Goal: Task Accomplishment & Management: Complete application form

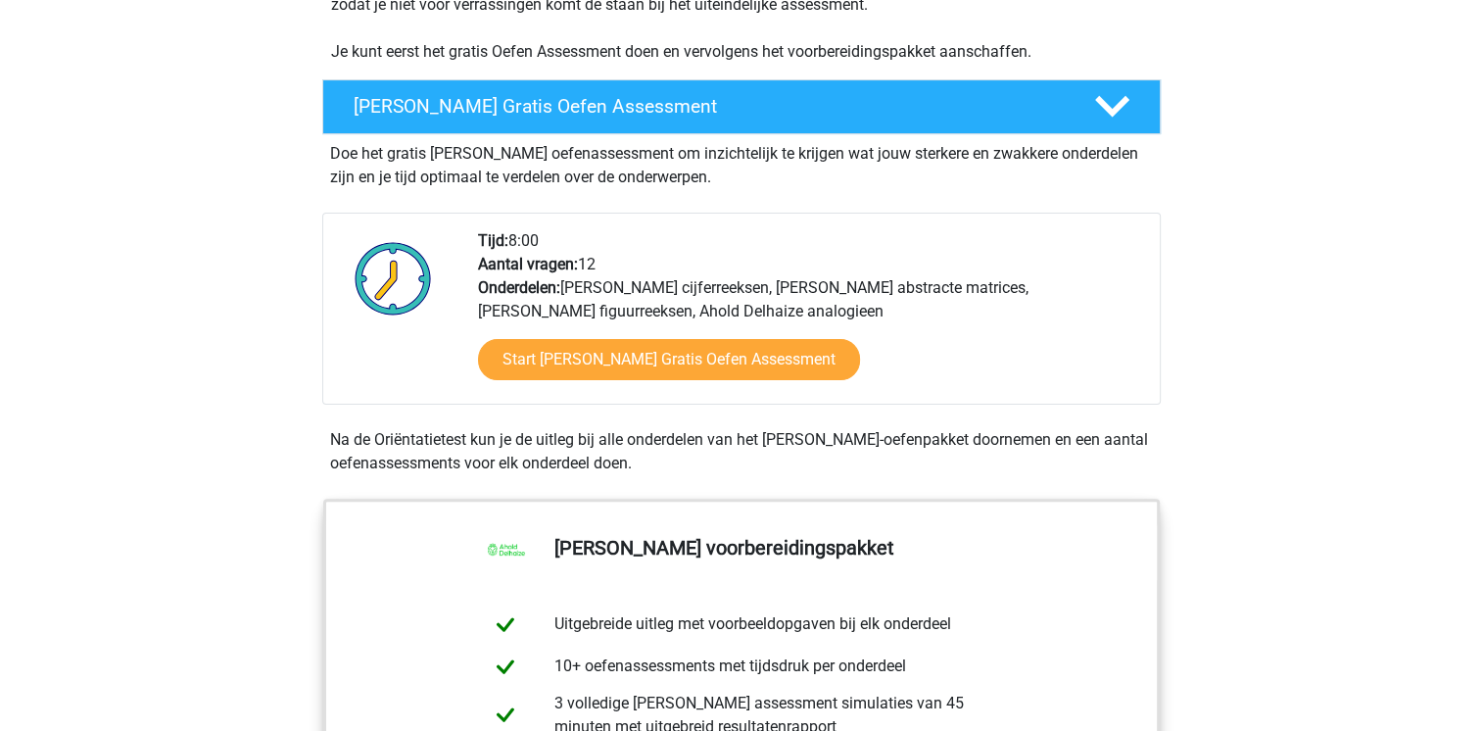
scroll to position [490, 0]
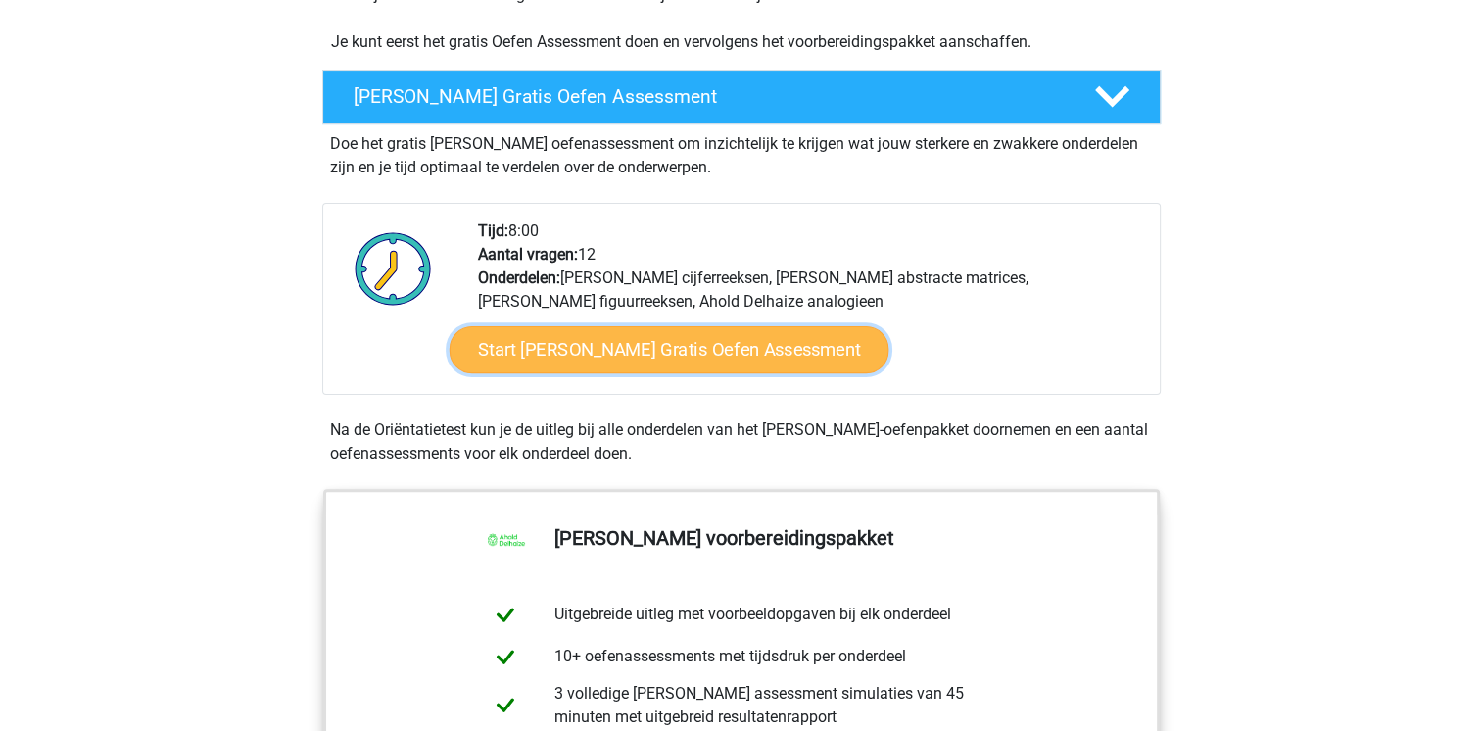
click at [682, 343] on link "Start Ahold Delhaize Gratis Oefen Assessment" at bounding box center [669, 349] width 440 height 47
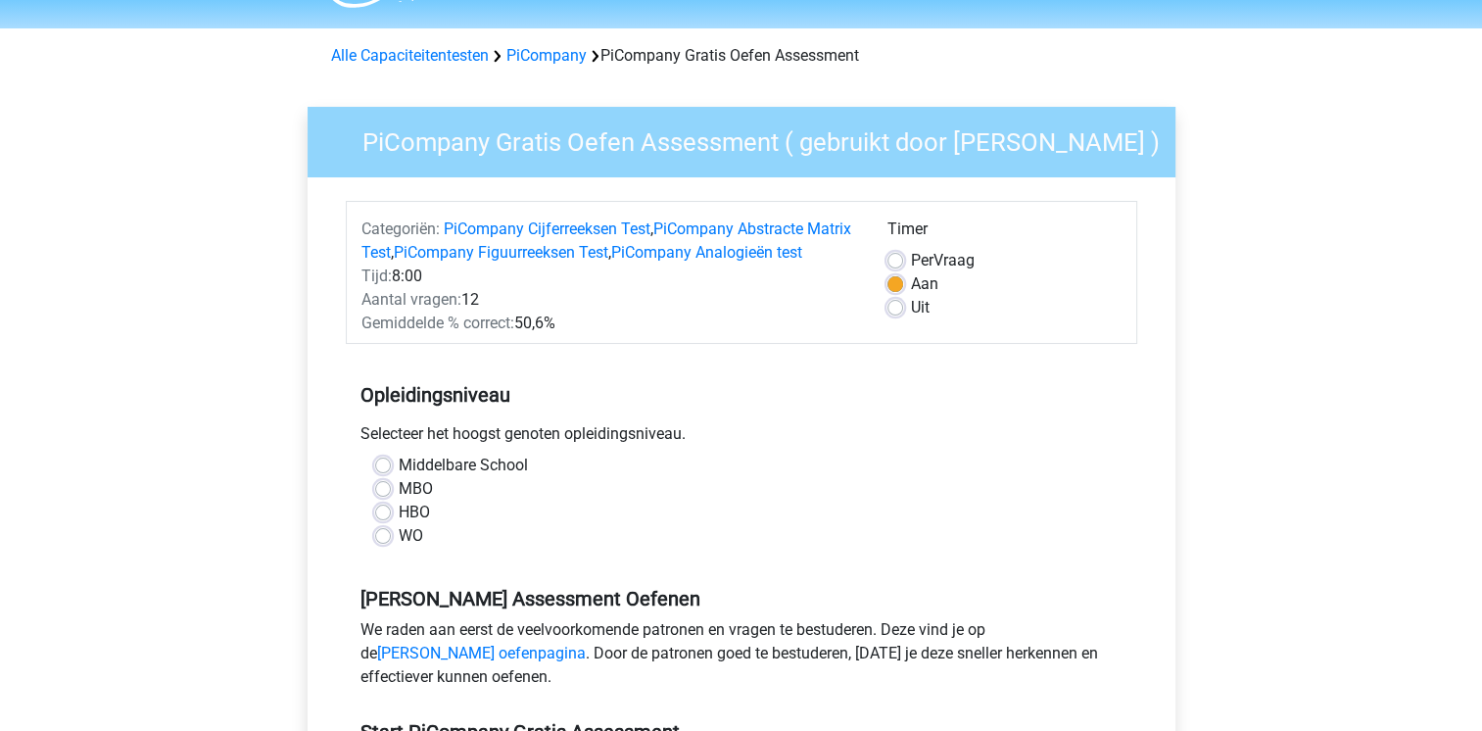
scroll to position [98, 0]
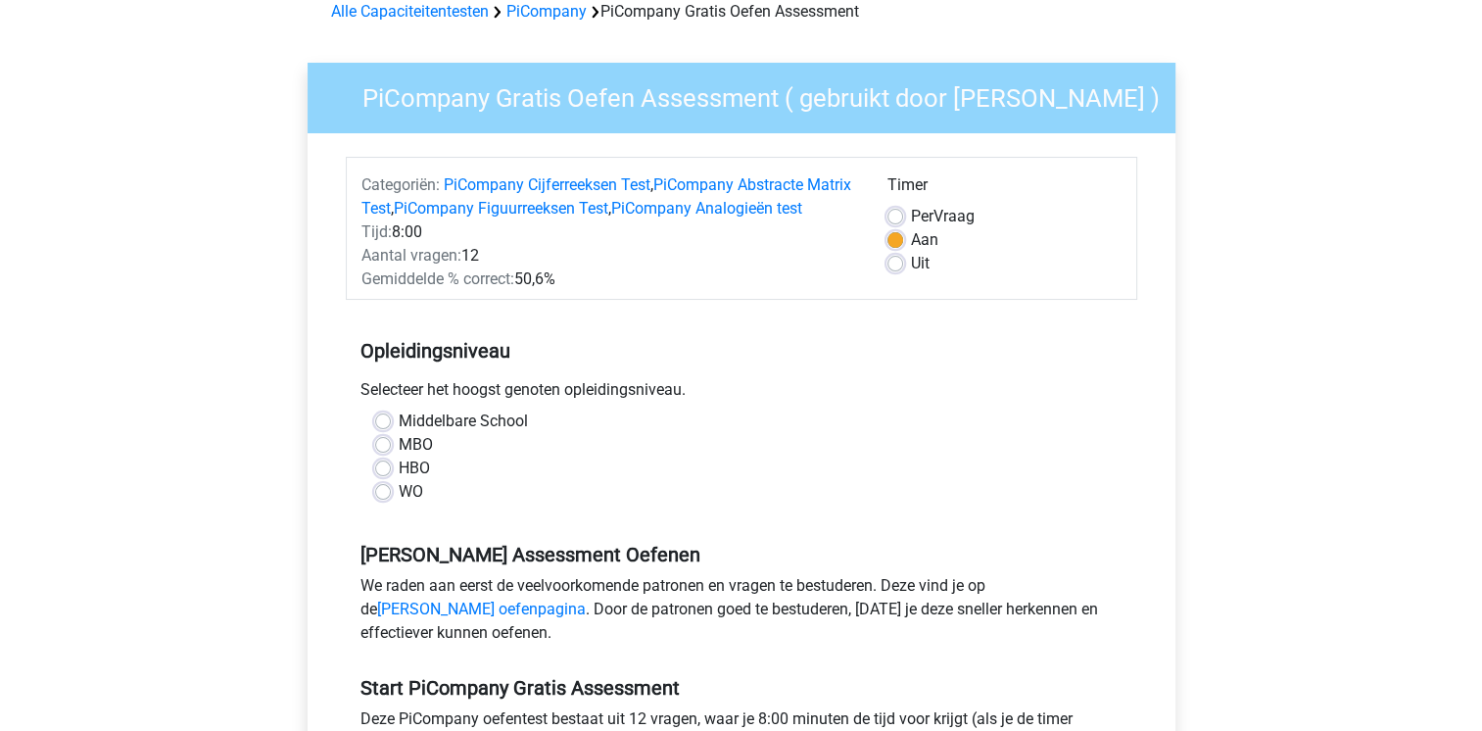
click at [399, 456] on label "MBO" at bounding box center [416, 445] width 34 height 24
click at [379, 452] on input "MBO" at bounding box center [383, 443] width 16 height 20
radio input "true"
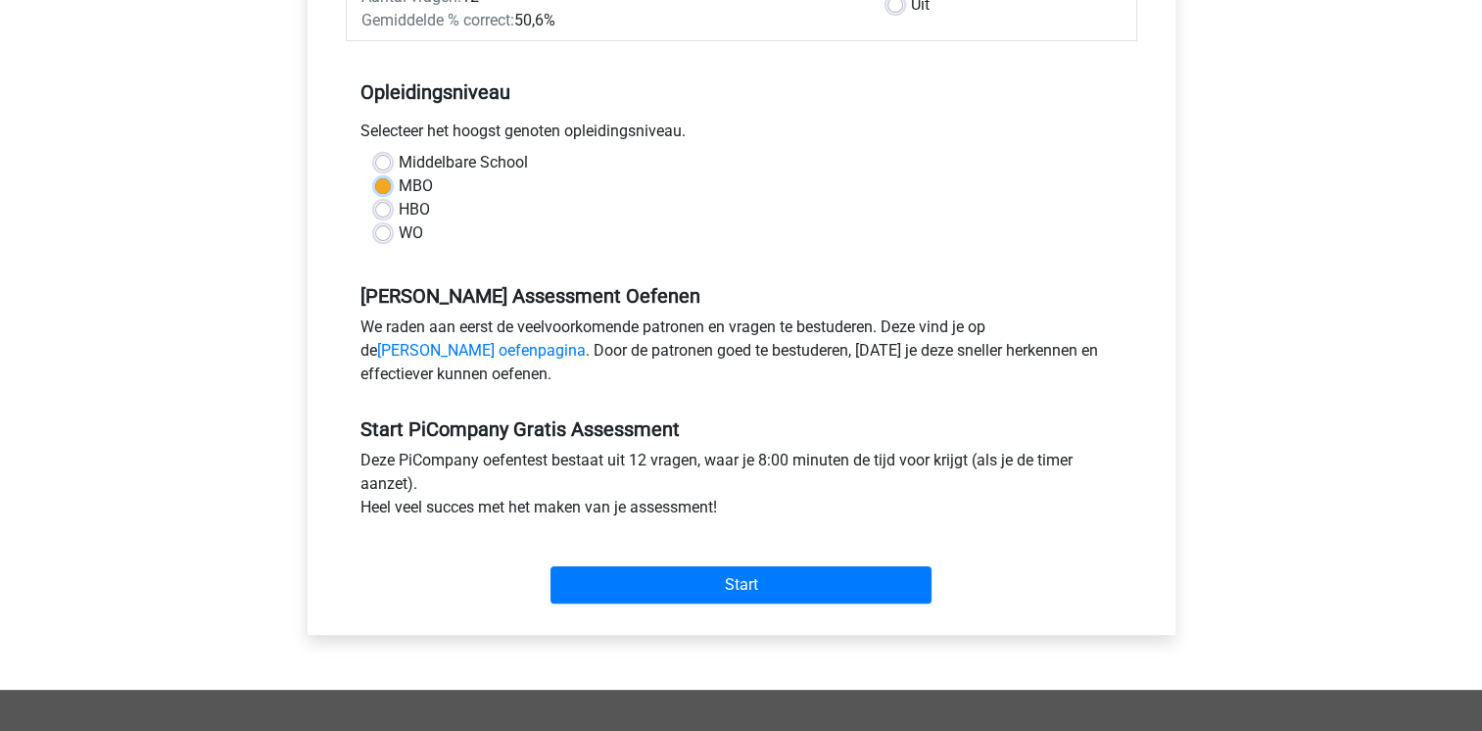
scroll to position [392, 0]
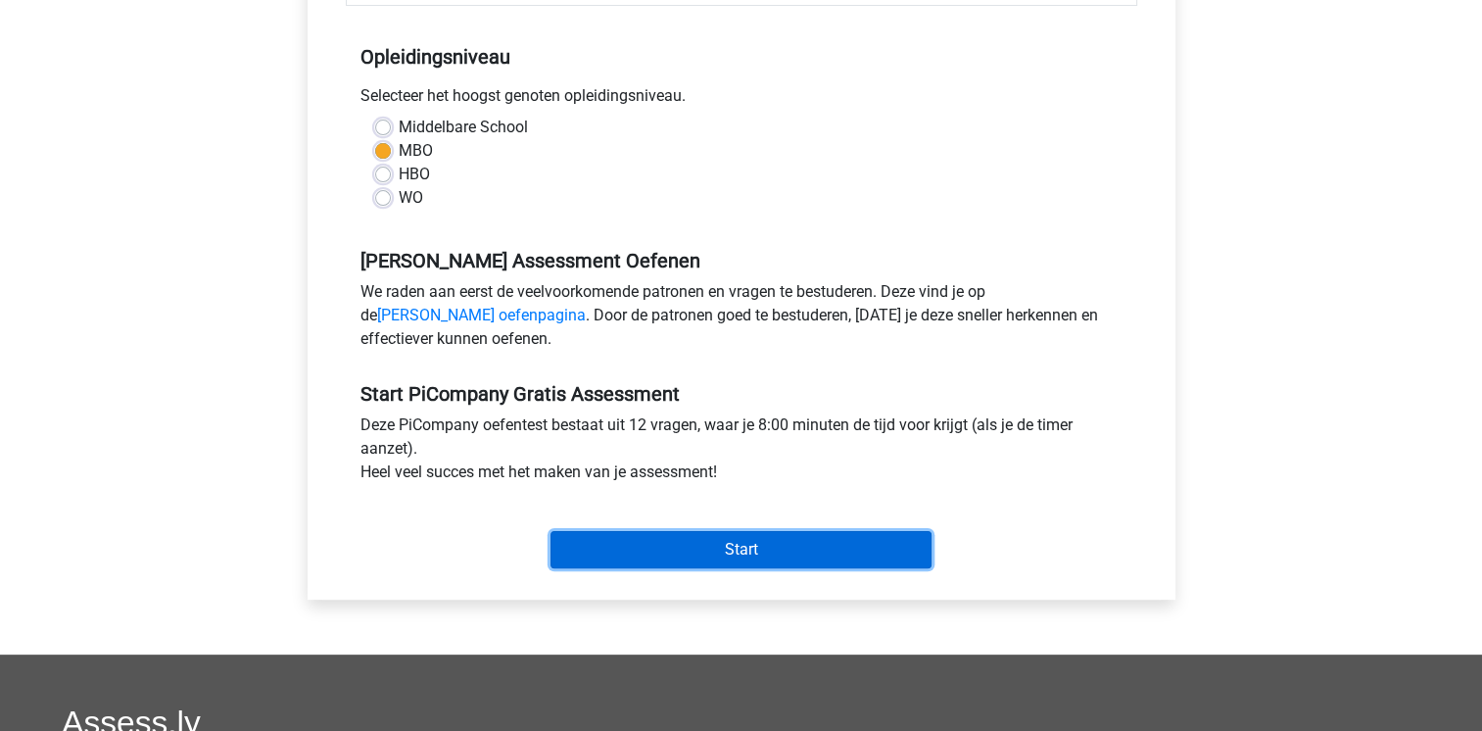
click at [687, 566] on input "Start" at bounding box center [740, 549] width 381 height 37
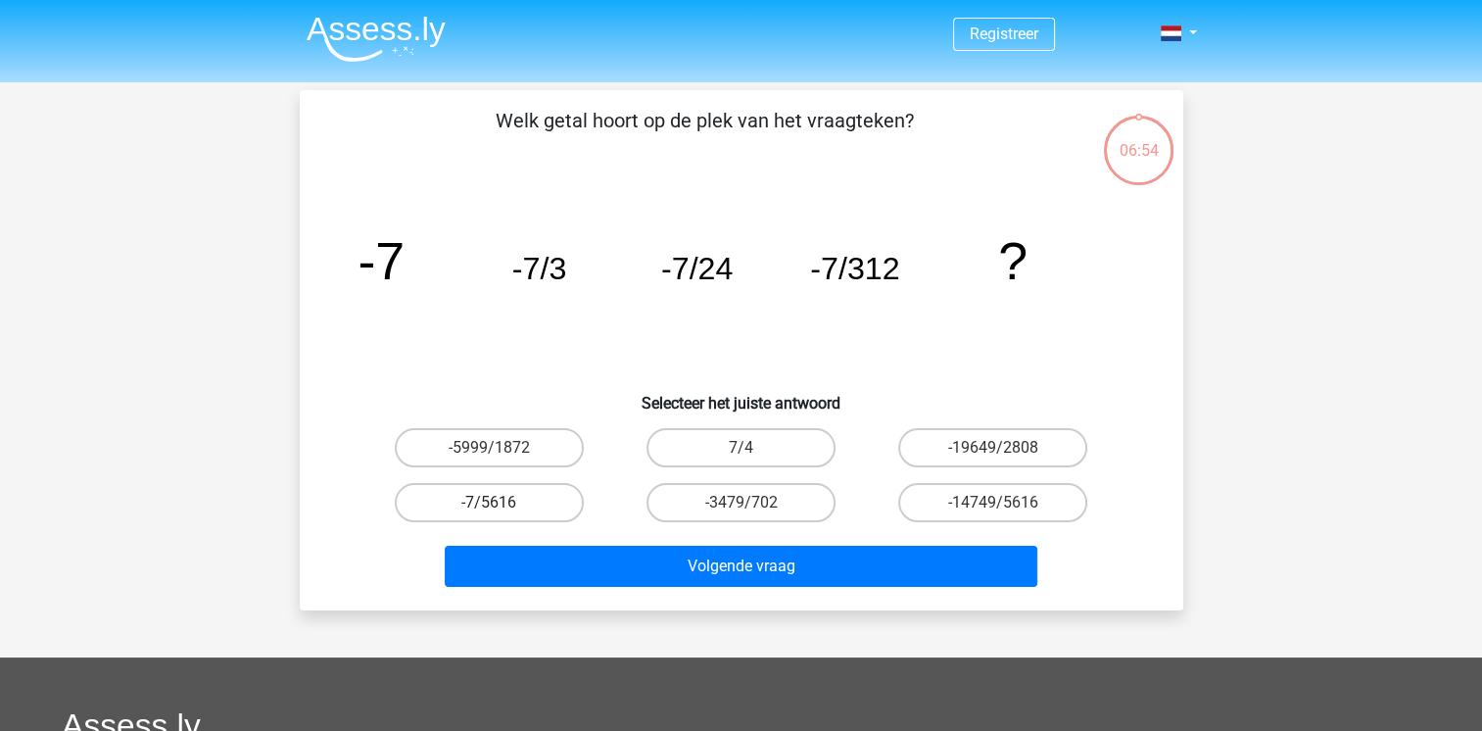
click at [560, 493] on label "-7/5616" at bounding box center [489, 502] width 189 height 39
click at [501, 502] on input "-7/5616" at bounding box center [495, 508] width 13 height 13
radio input "true"
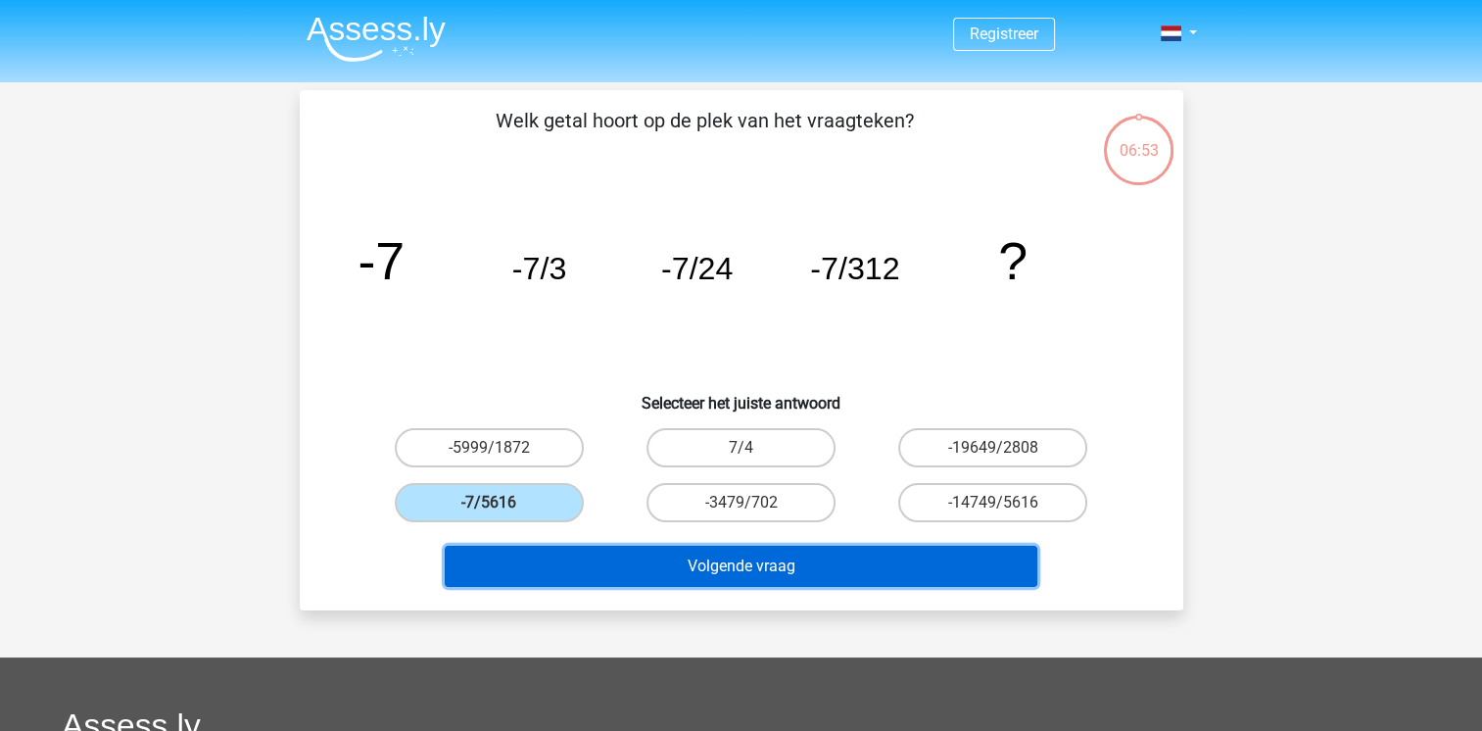
click at [605, 552] on button "Volgende vraag" at bounding box center [741, 566] width 593 height 41
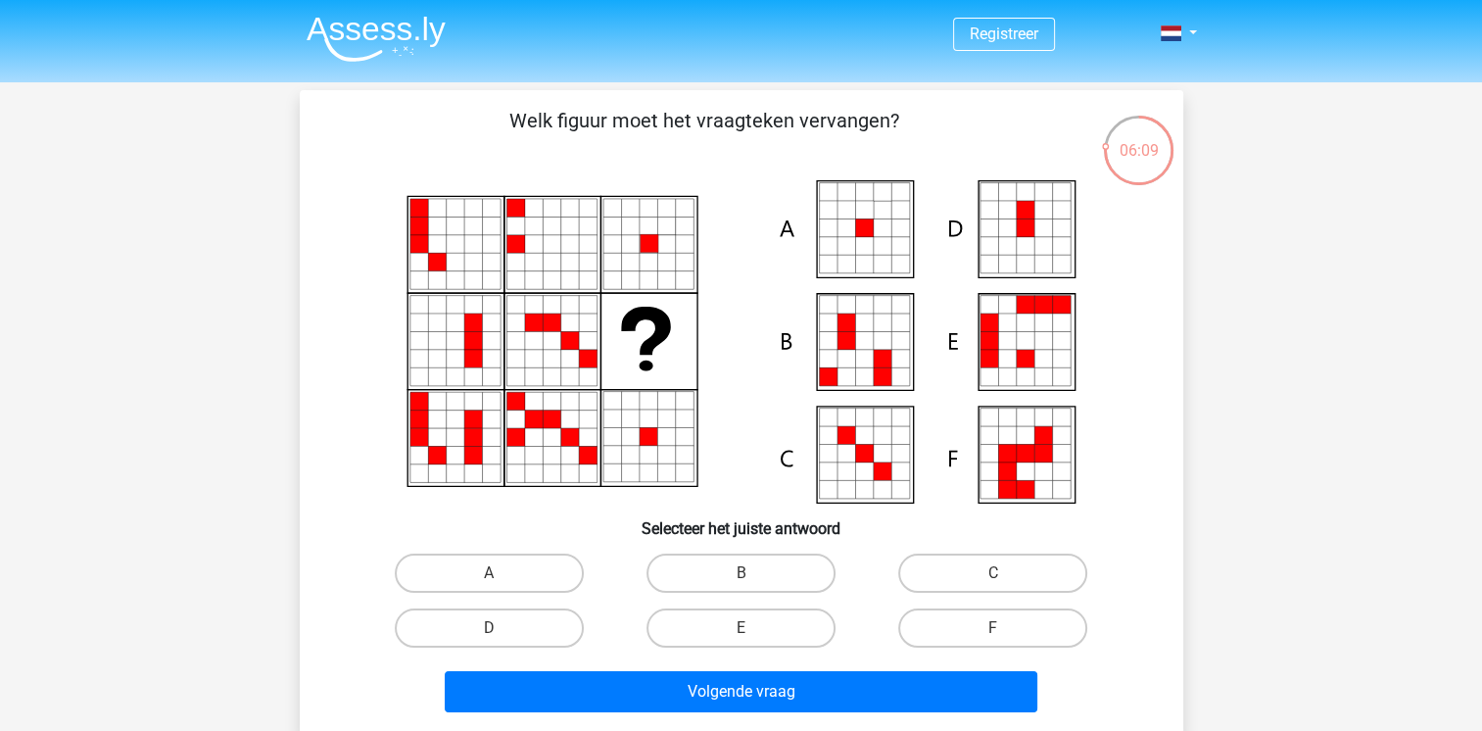
click at [872, 351] on icon at bounding box center [864, 359] width 18 height 18
click at [717, 576] on label "B" at bounding box center [740, 572] width 189 height 39
click at [740, 576] on input "B" at bounding box center [746, 579] width 13 height 13
radio input "true"
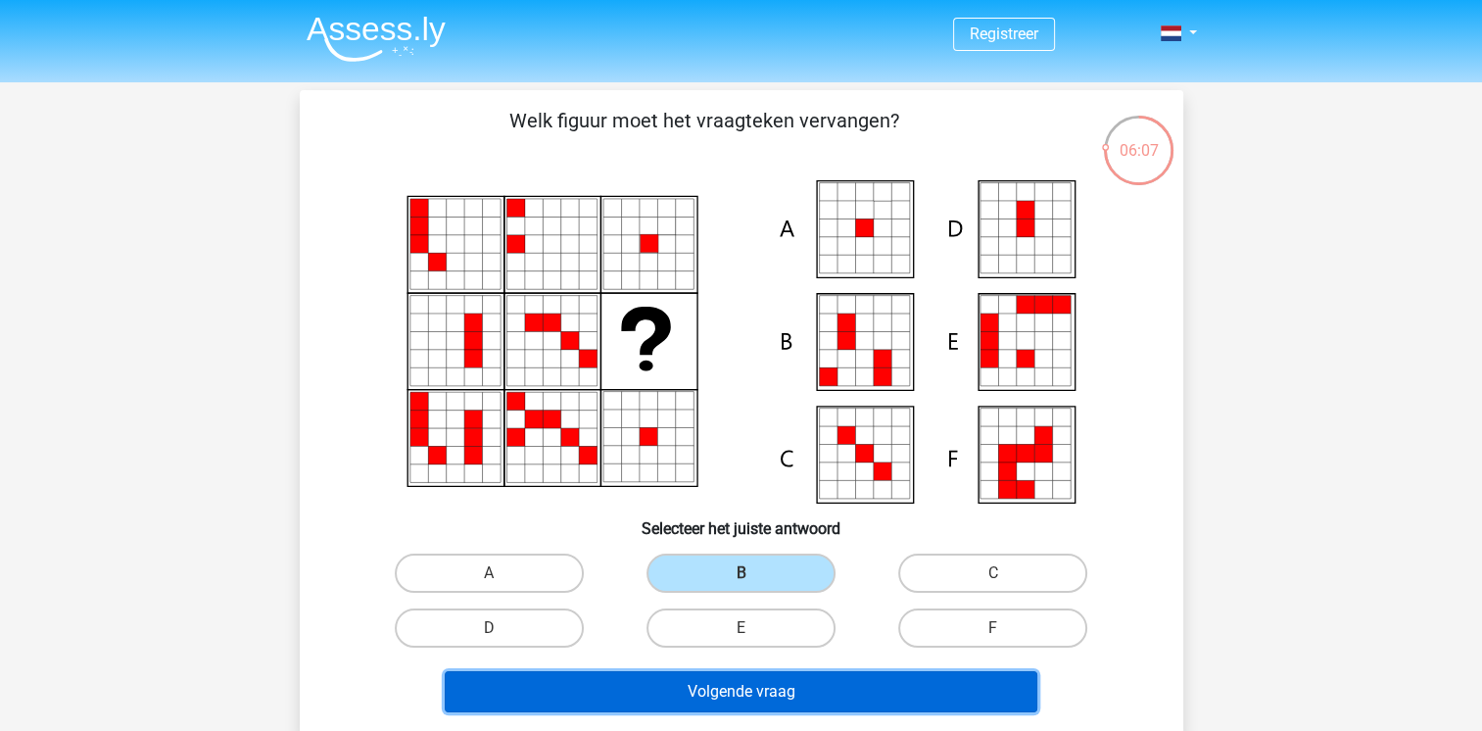
click at [760, 692] on button "Volgende vraag" at bounding box center [741, 691] width 593 height 41
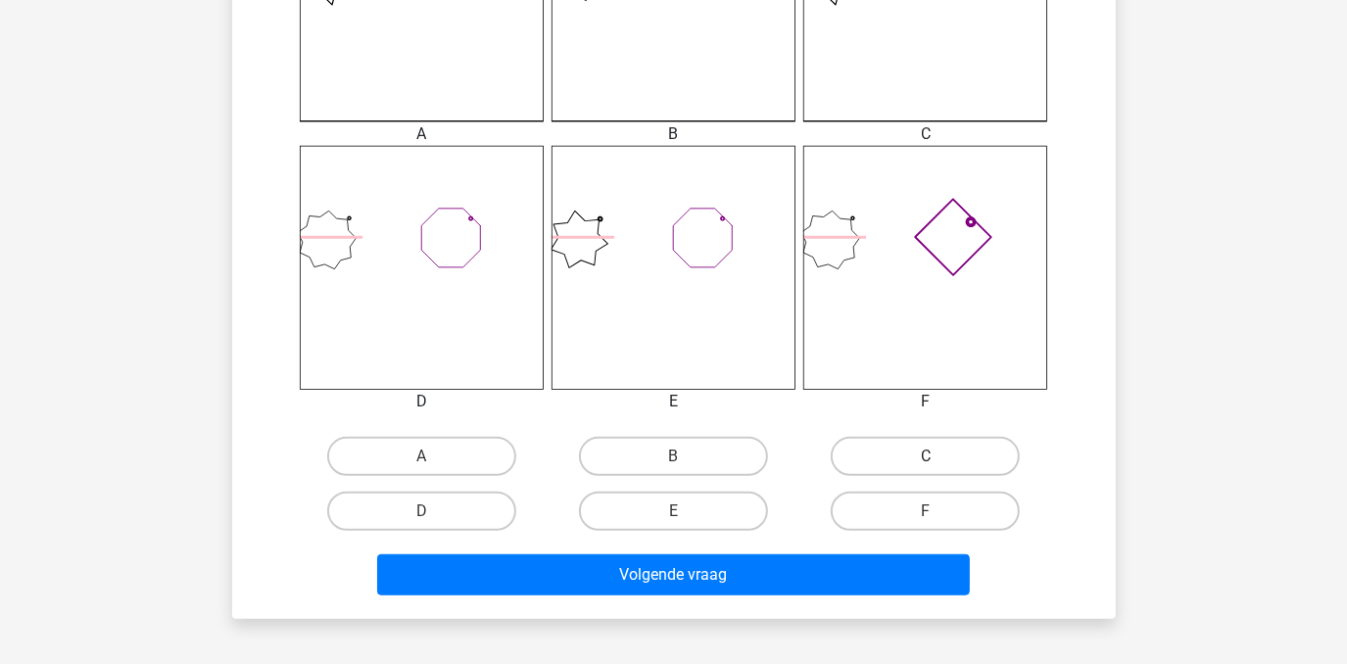
scroll to position [680, 0]
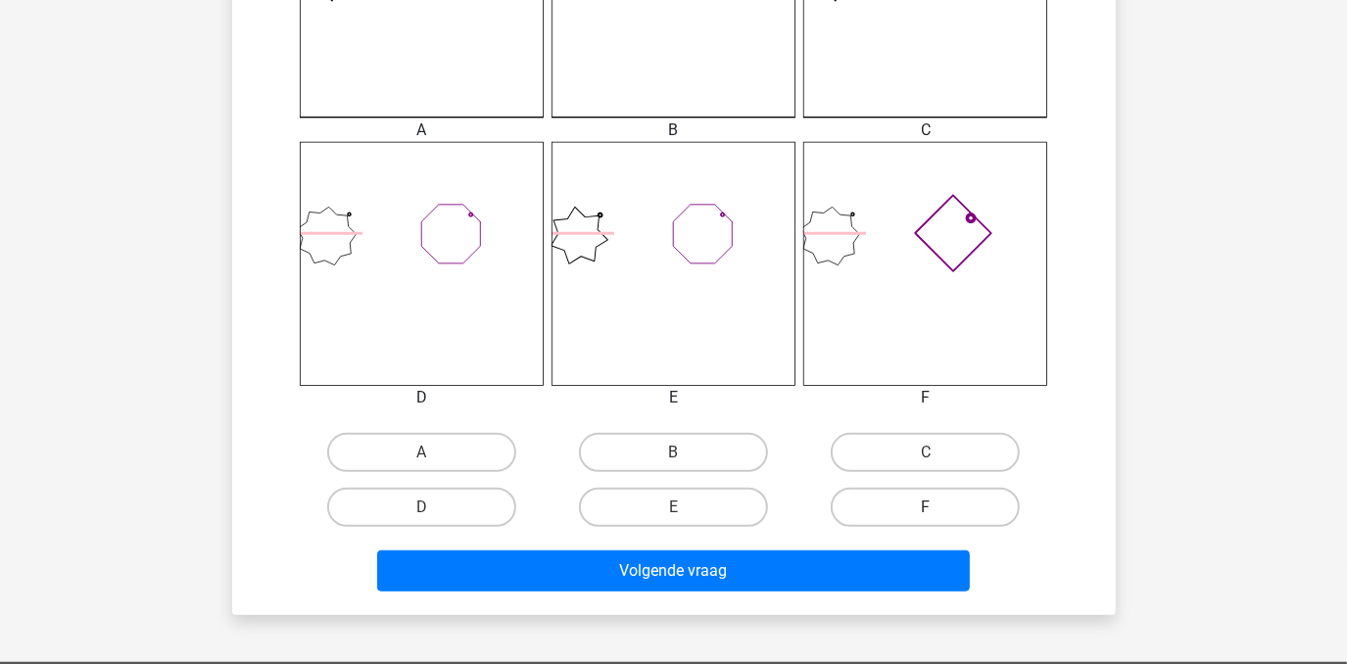
click at [934, 503] on label "F" at bounding box center [925, 507] width 189 height 39
click at [934, 507] on input "F" at bounding box center [932, 513] width 13 height 13
radio input "true"
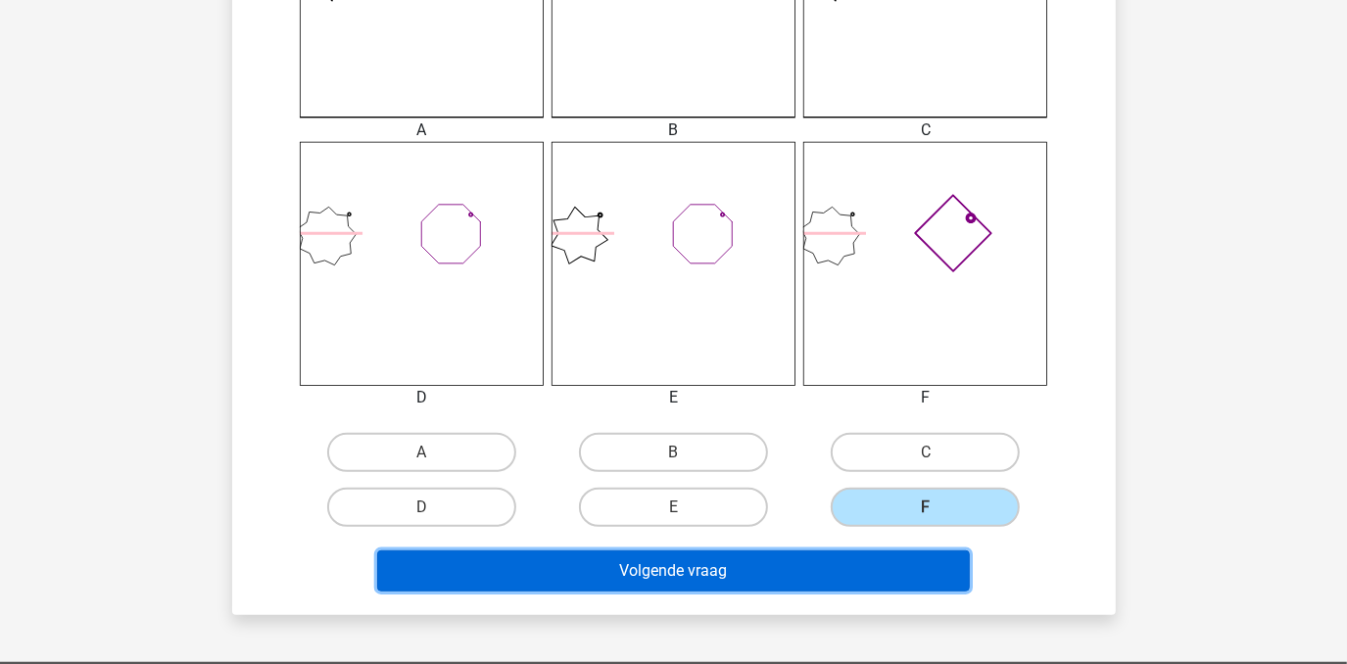
click at [831, 560] on button "Volgende vraag" at bounding box center [673, 570] width 593 height 41
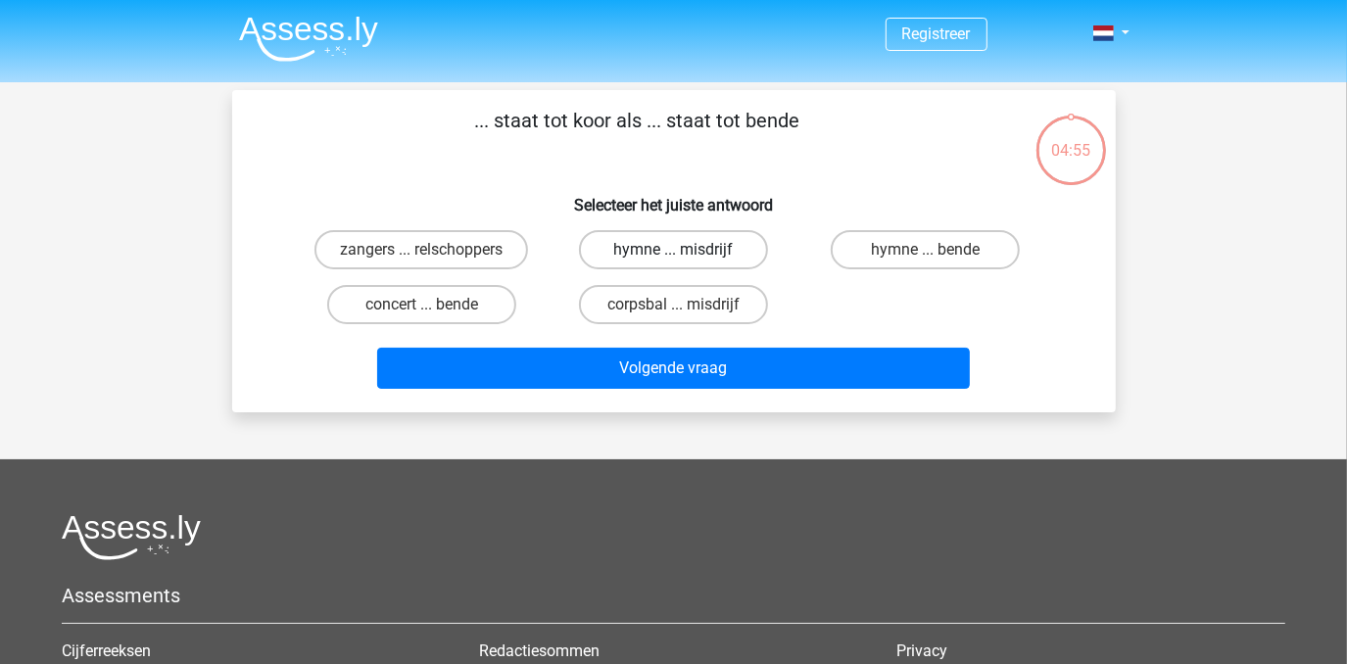
scroll to position [0, 0]
click at [699, 310] on label "corpsbal ... misdrijf" at bounding box center [673, 304] width 189 height 39
click at [686, 310] on input "corpsbal ... misdrijf" at bounding box center [679, 311] width 13 height 13
radio input "true"
click at [462, 264] on label "zangers ... relschoppers" at bounding box center [421, 249] width 214 height 39
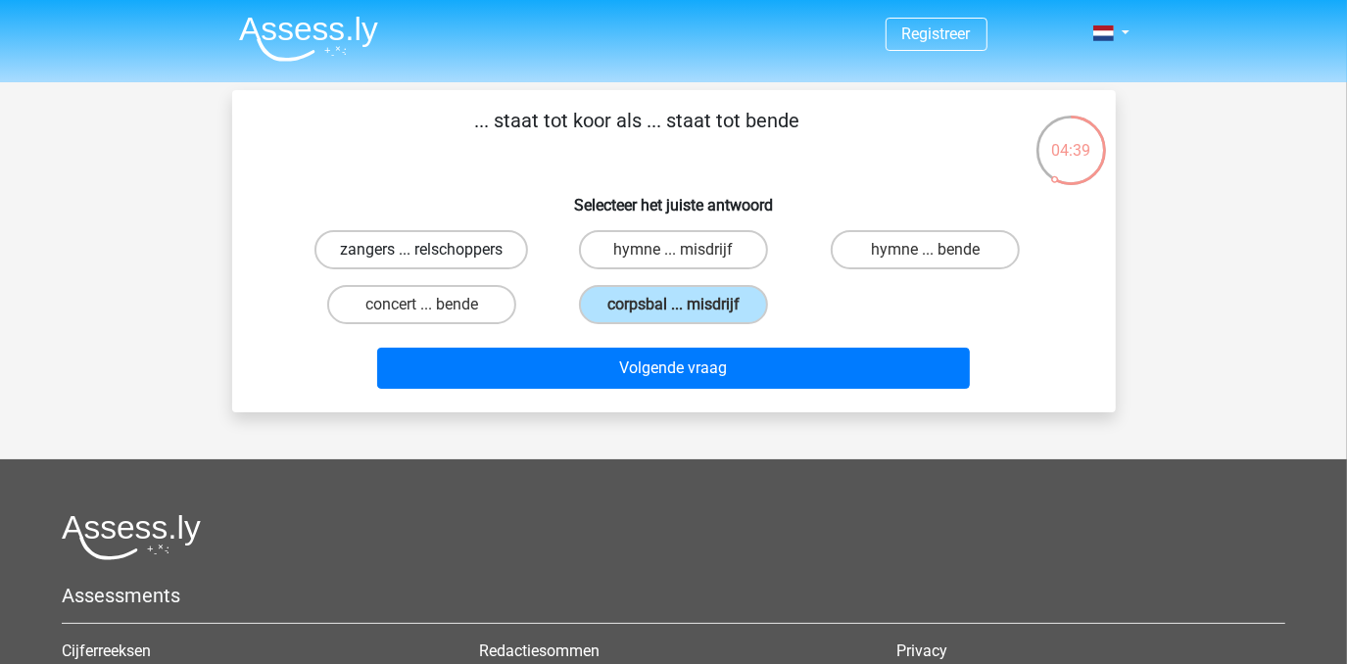
click at [434, 262] on input "zangers ... relschoppers" at bounding box center [427, 256] width 13 height 13
radio input "true"
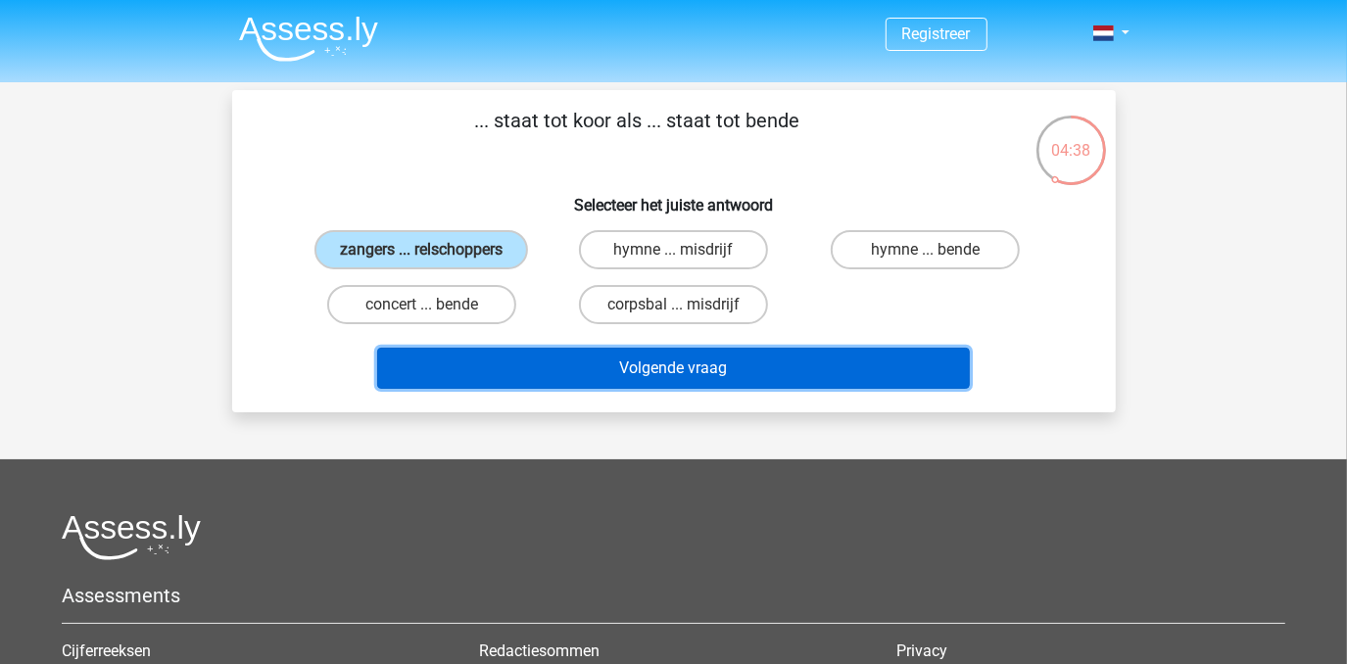
click at [714, 373] on button "Volgende vraag" at bounding box center [673, 368] width 593 height 41
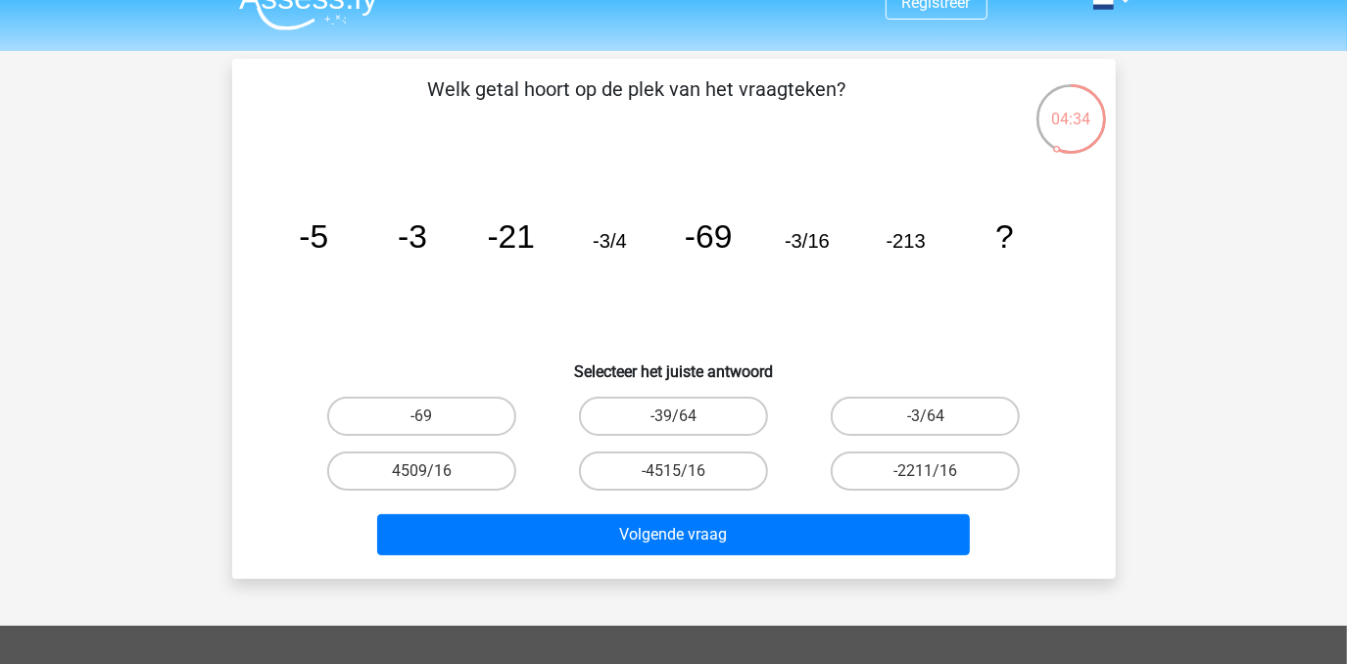
scroll to position [1, 0]
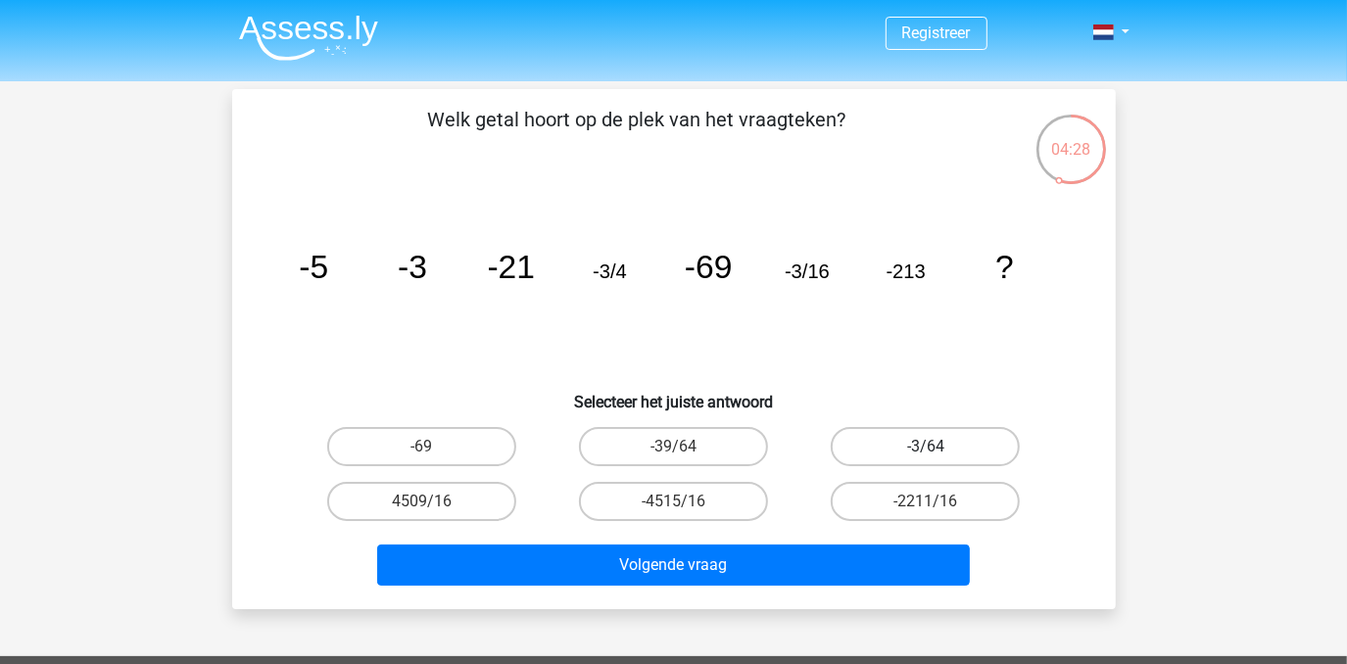
click at [903, 446] on label "-3/64" at bounding box center [925, 446] width 189 height 39
click at [926, 447] on input "-3/64" at bounding box center [932, 453] width 13 height 13
radio input "true"
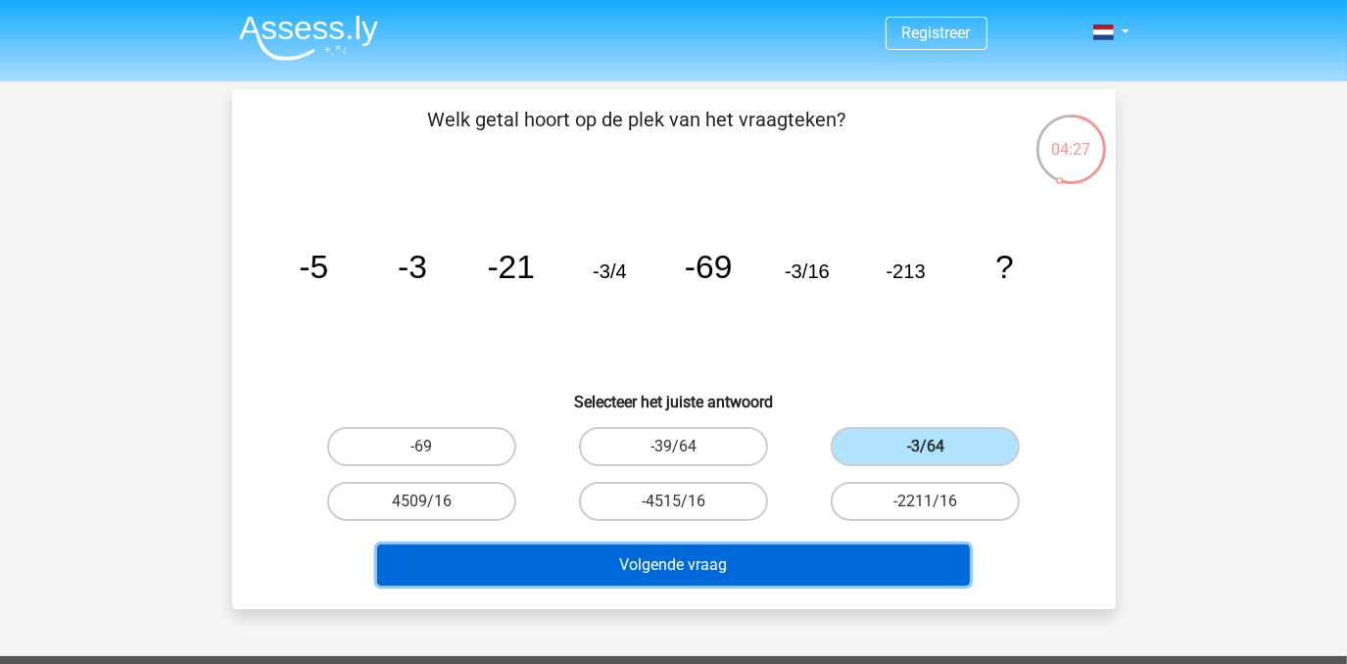
click at [843, 557] on button "Volgende vraag" at bounding box center [673, 565] width 593 height 41
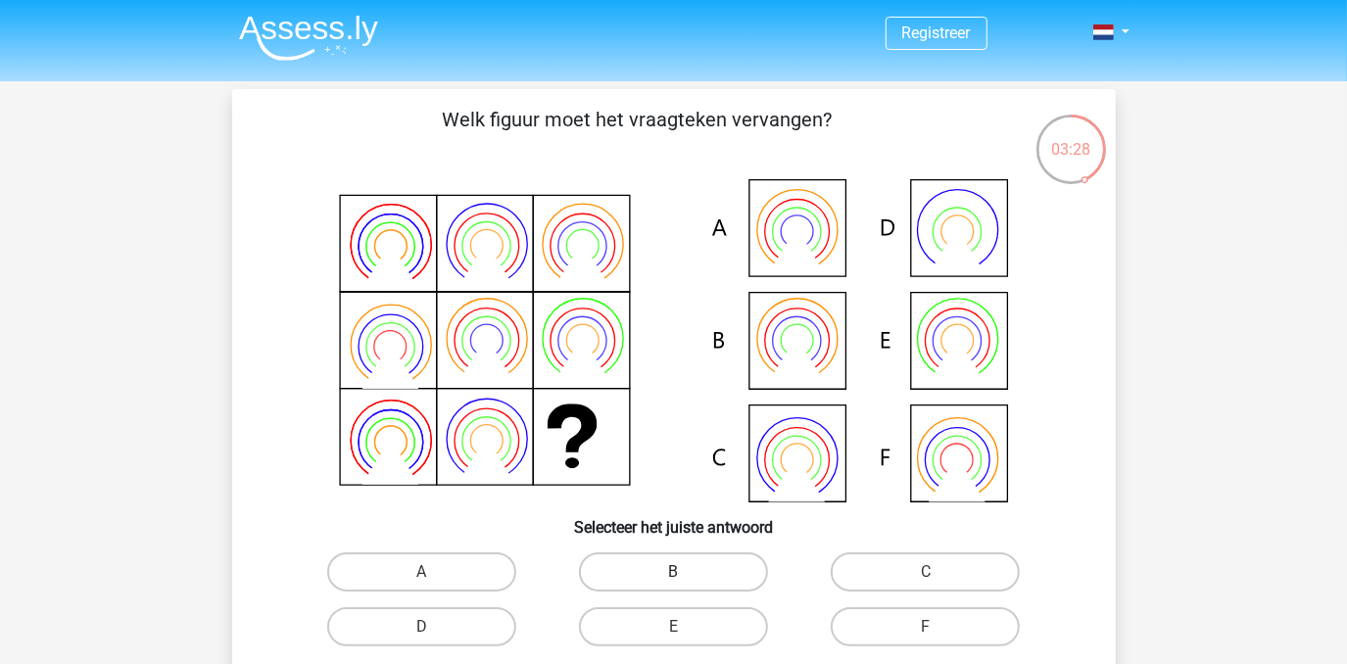
click at [662, 568] on label "B" at bounding box center [673, 571] width 189 height 39
click at [673, 572] on input "B" at bounding box center [679, 578] width 13 height 13
radio input "true"
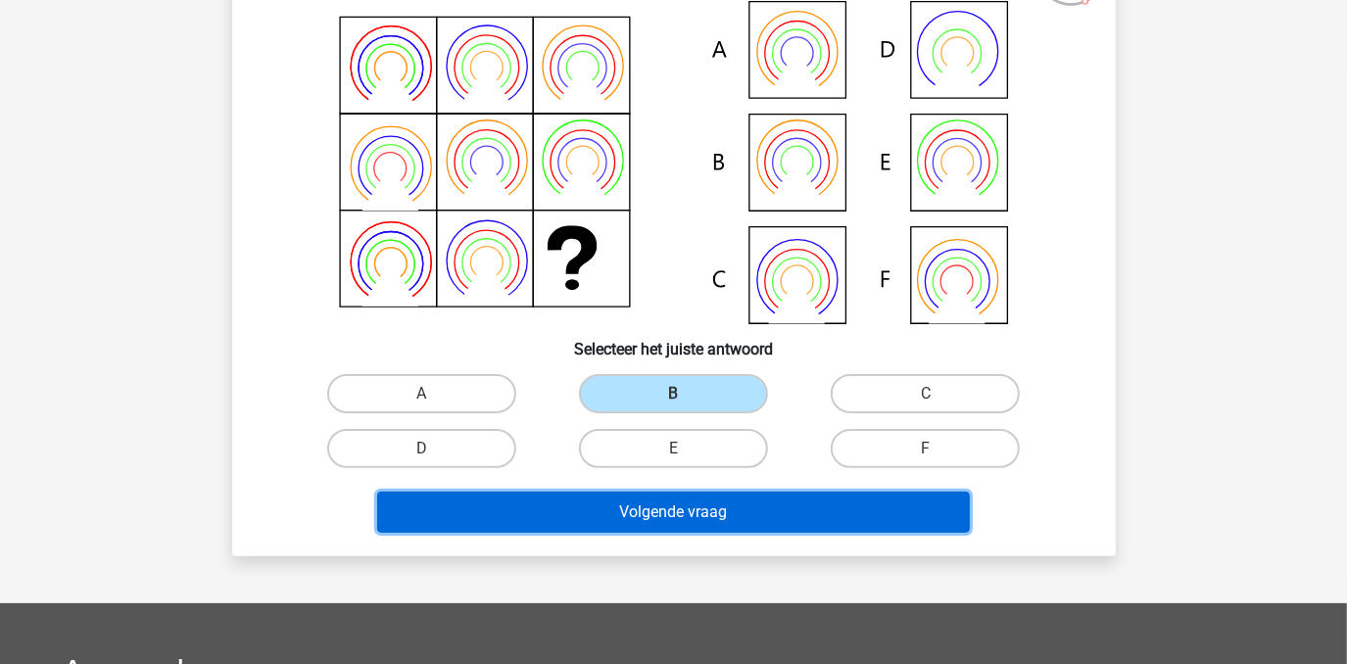
click at [678, 500] on button "Volgende vraag" at bounding box center [673, 512] width 593 height 41
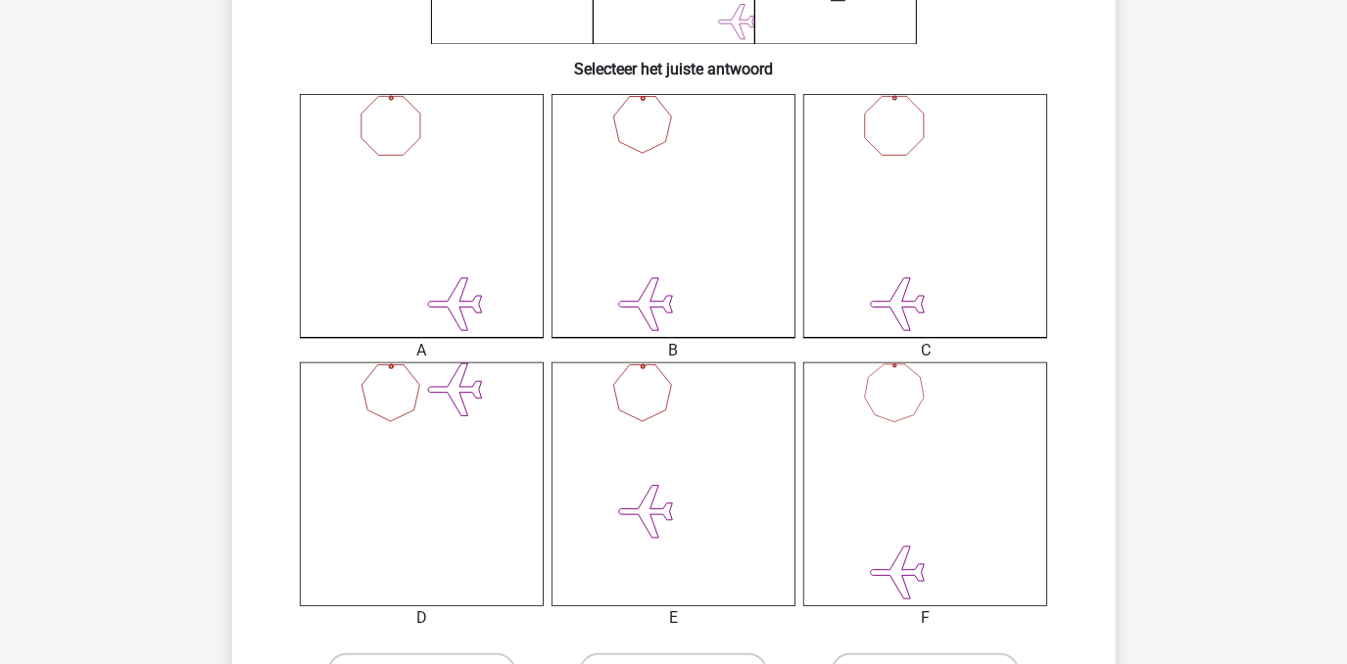
scroll to position [801, 0]
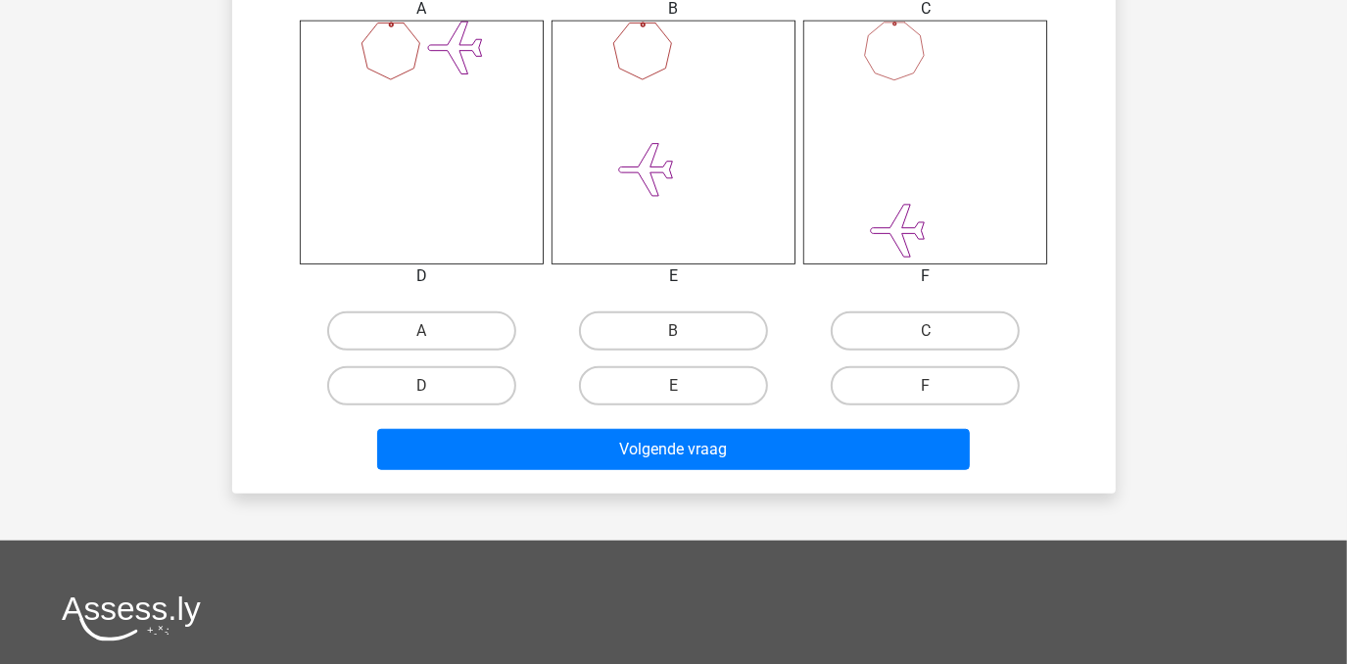
click at [655, 354] on div "B" at bounding box center [673, 331] width 252 height 55
click at [652, 345] on label "B" at bounding box center [673, 330] width 189 height 39
click at [673, 344] on input "B" at bounding box center [679, 337] width 13 height 13
radio input "true"
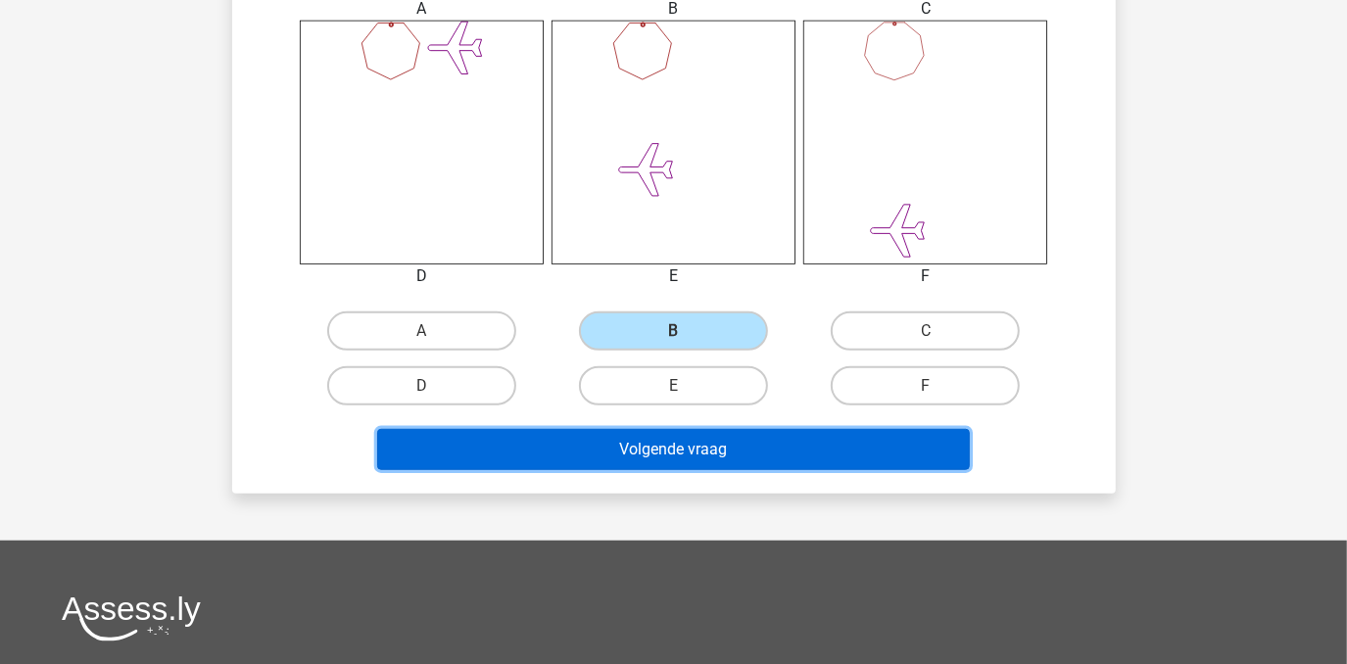
click at [712, 451] on button "Volgende vraag" at bounding box center [673, 449] width 593 height 41
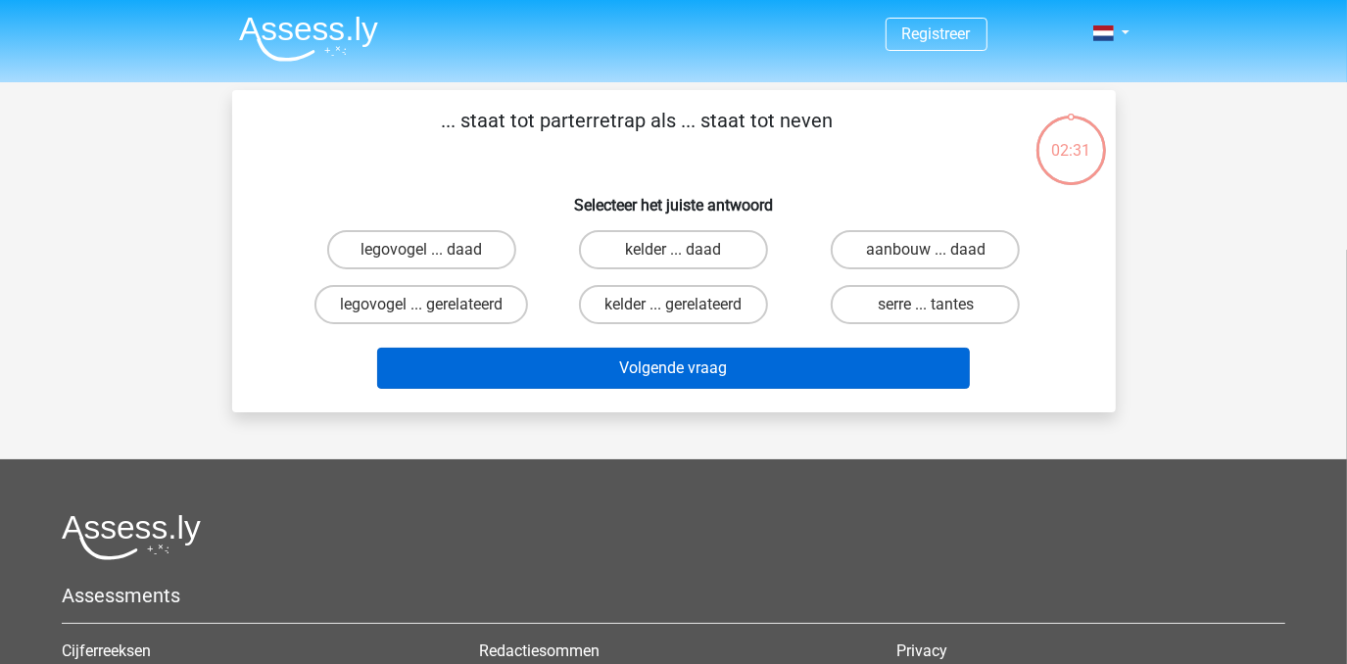
scroll to position [0, 0]
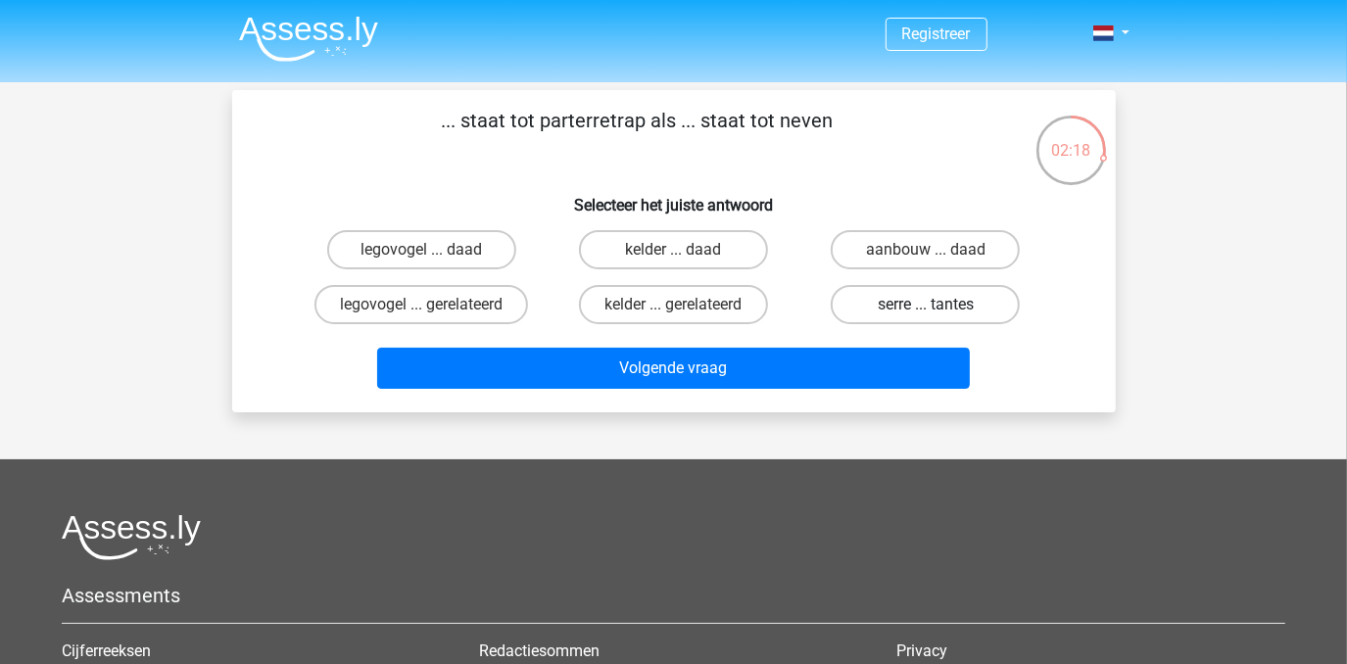
click at [870, 316] on label "serre ... tantes" at bounding box center [925, 304] width 189 height 39
click at [926, 316] on input "serre ... tantes" at bounding box center [932, 311] width 13 height 13
radio input "true"
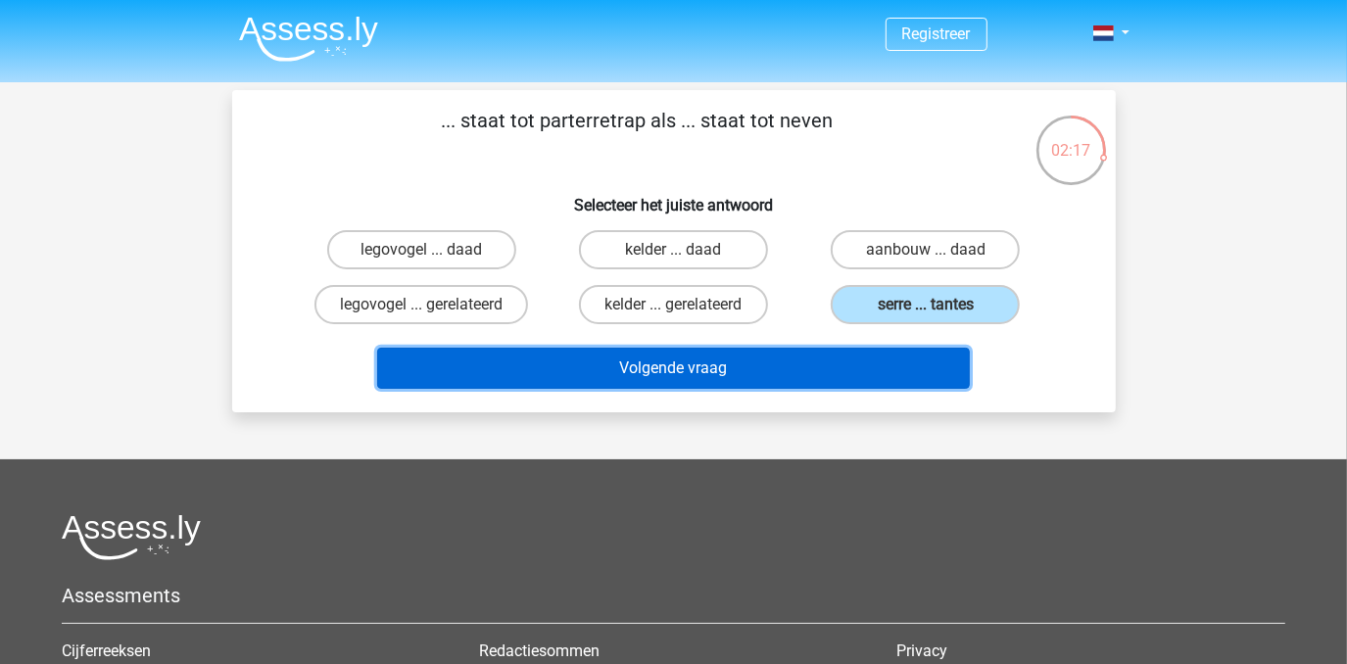
click at [851, 358] on button "Volgende vraag" at bounding box center [673, 368] width 593 height 41
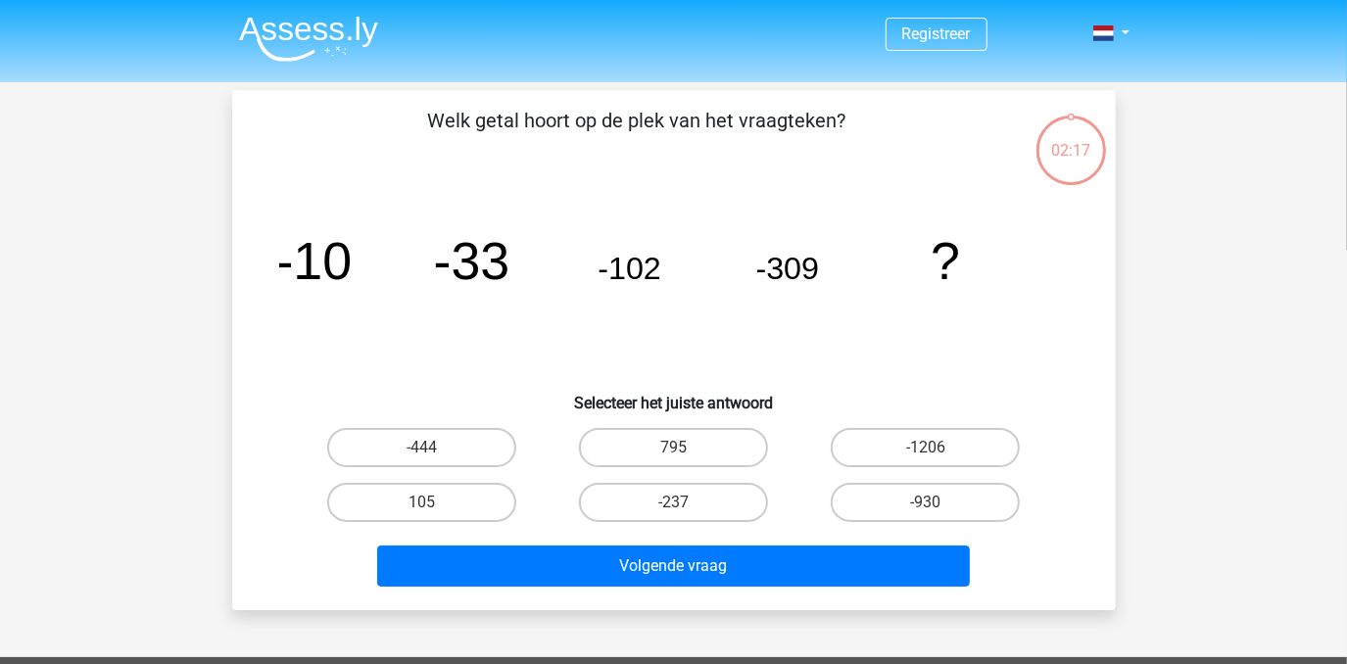
scroll to position [90, 0]
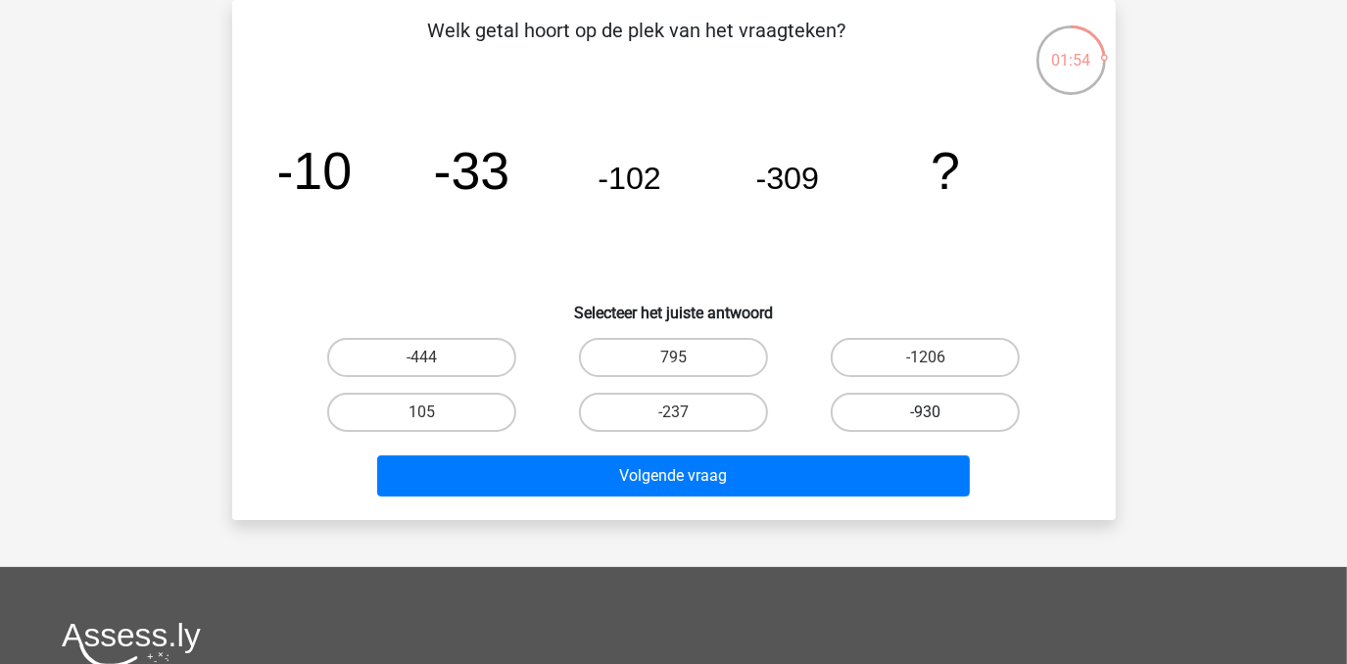
click at [914, 413] on label "-930" at bounding box center [925, 412] width 189 height 39
click at [926, 413] on input "-930" at bounding box center [932, 418] width 13 height 13
radio input "true"
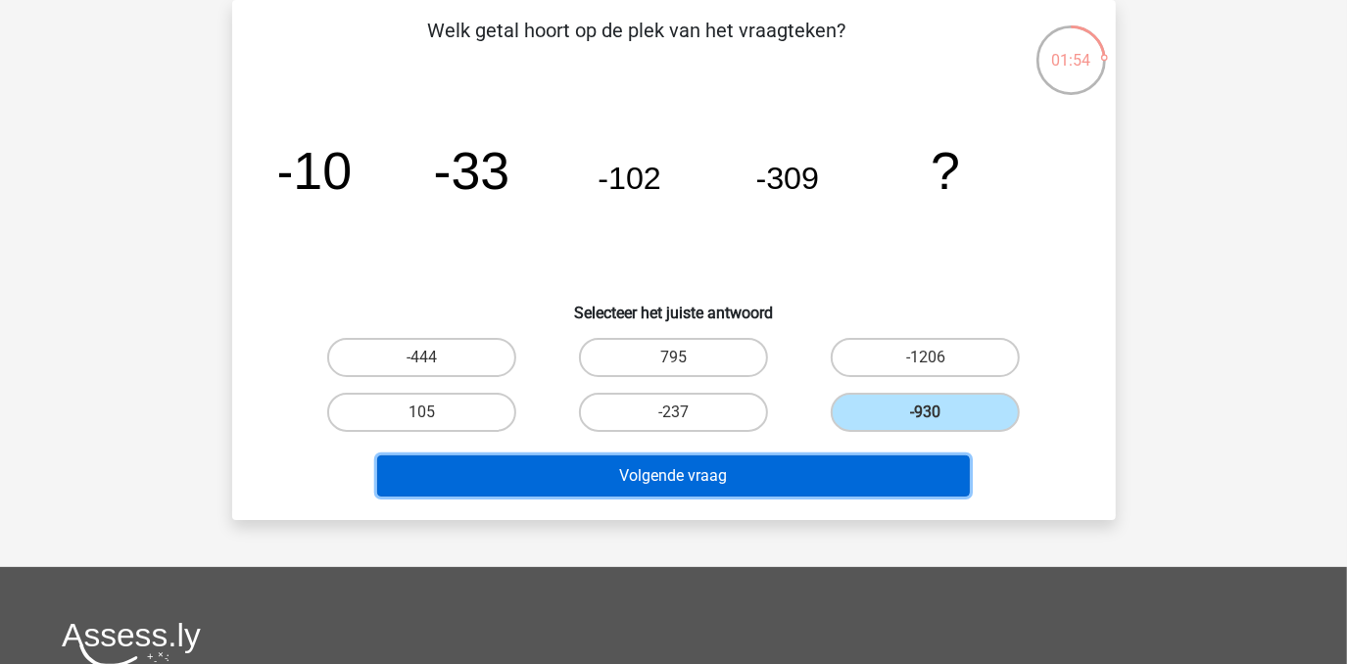
click at [895, 471] on button "Volgende vraag" at bounding box center [673, 475] width 593 height 41
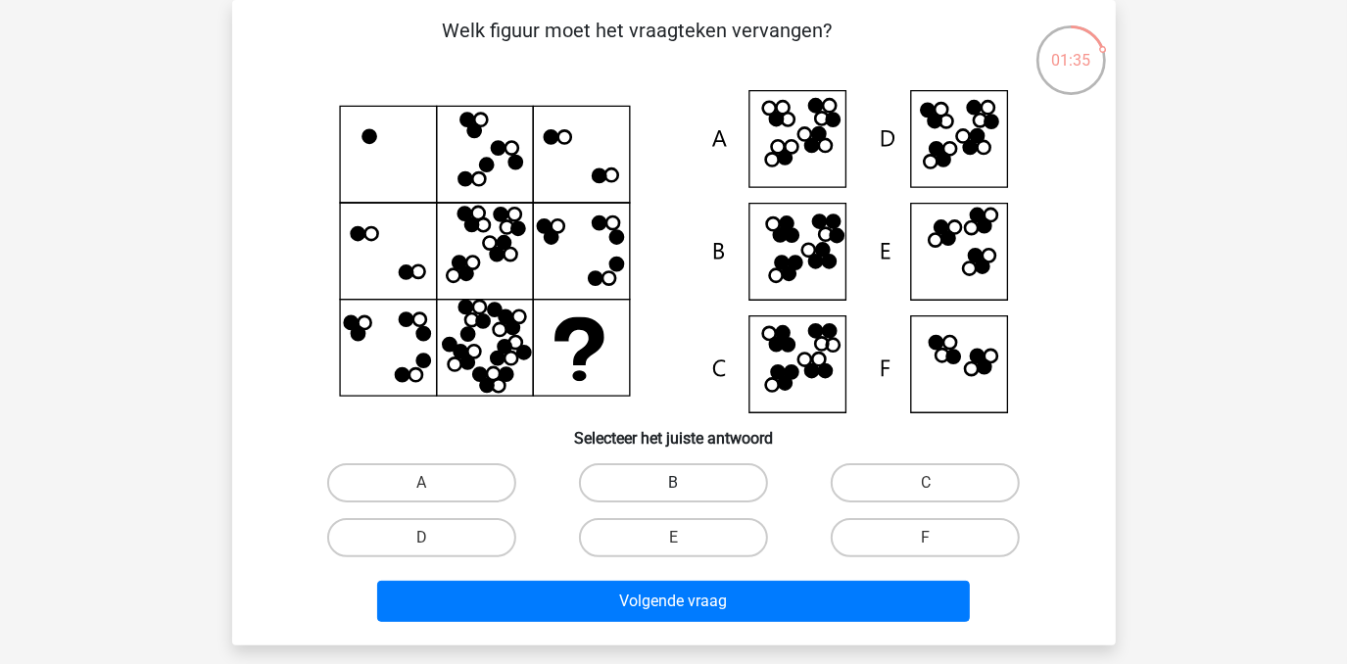
click at [734, 482] on label "B" at bounding box center [673, 482] width 189 height 39
click at [686, 483] on input "B" at bounding box center [679, 489] width 13 height 13
radio input "true"
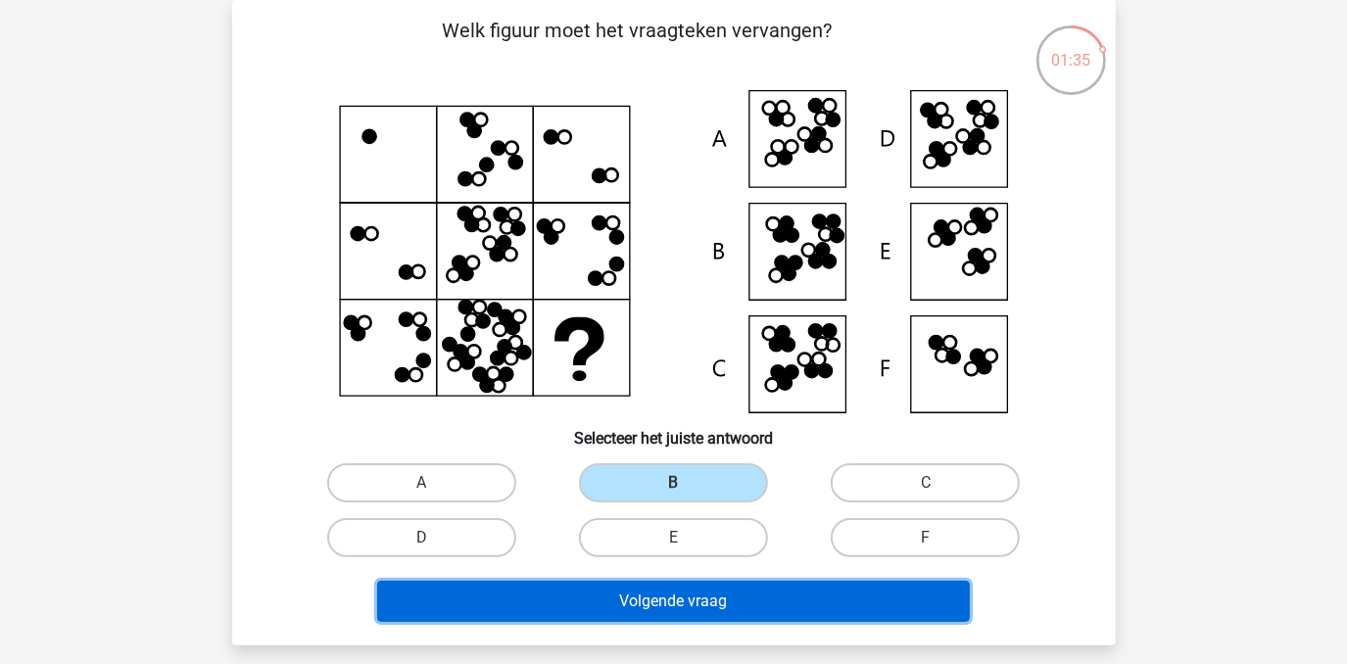
click at [731, 594] on button "Volgende vraag" at bounding box center [673, 601] width 593 height 41
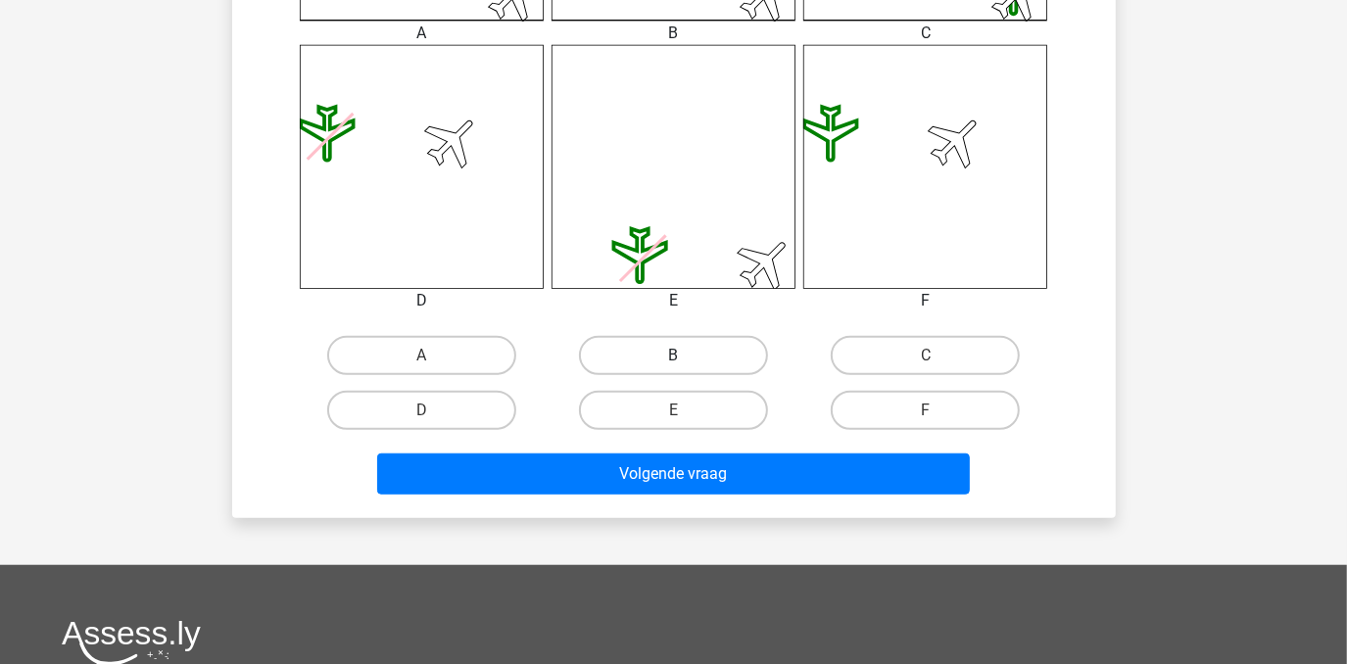
scroll to position [801, 0]
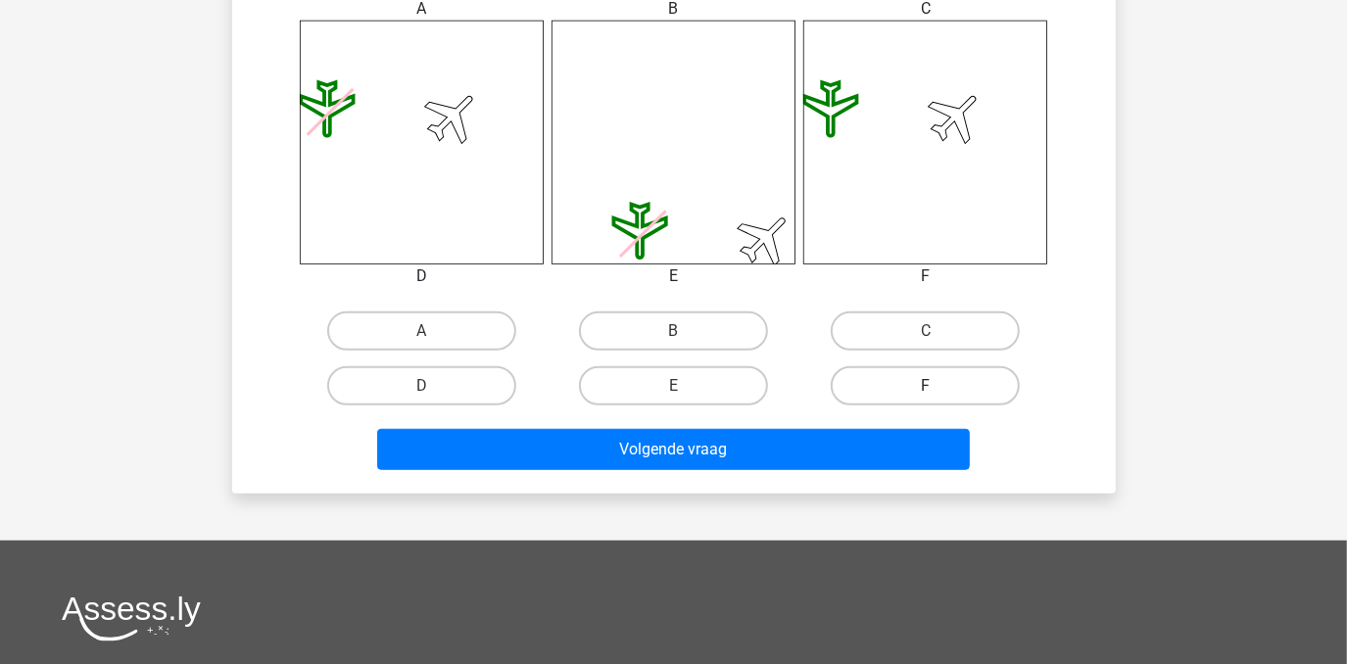
click at [913, 376] on label "F" at bounding box center [925, 385] width 189 height 39
click at [926, 386] on input "F" at bounding box center [932, 392] width 13 height 13
radio input "true"
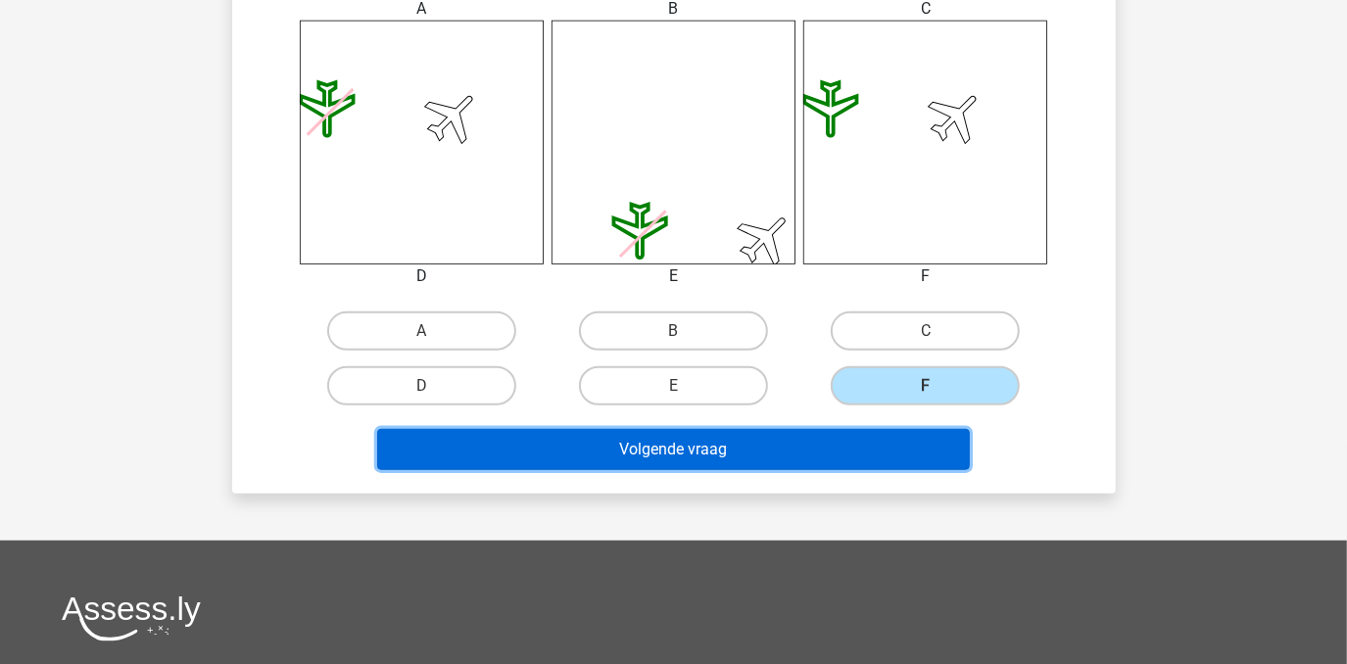
click at [809, 446] on button "Volgende vraag" at bounding box center [673, 449] width 593 height 41
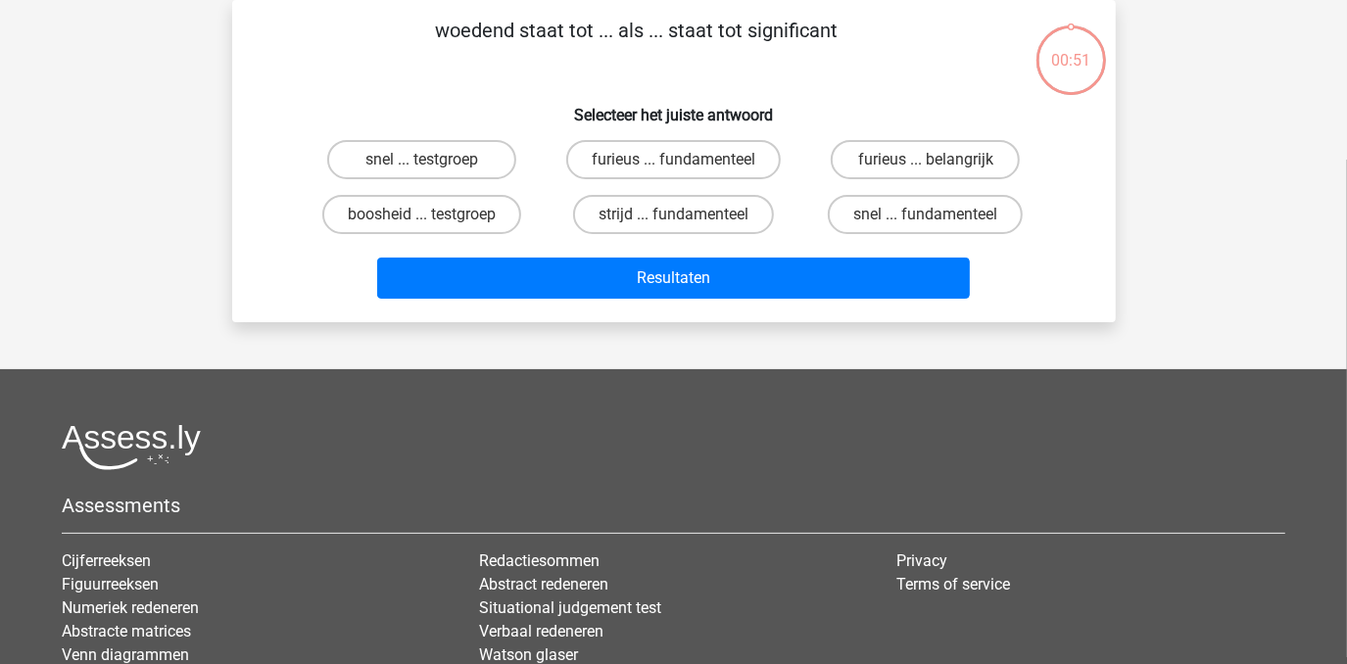
scroll to position [0, 0]
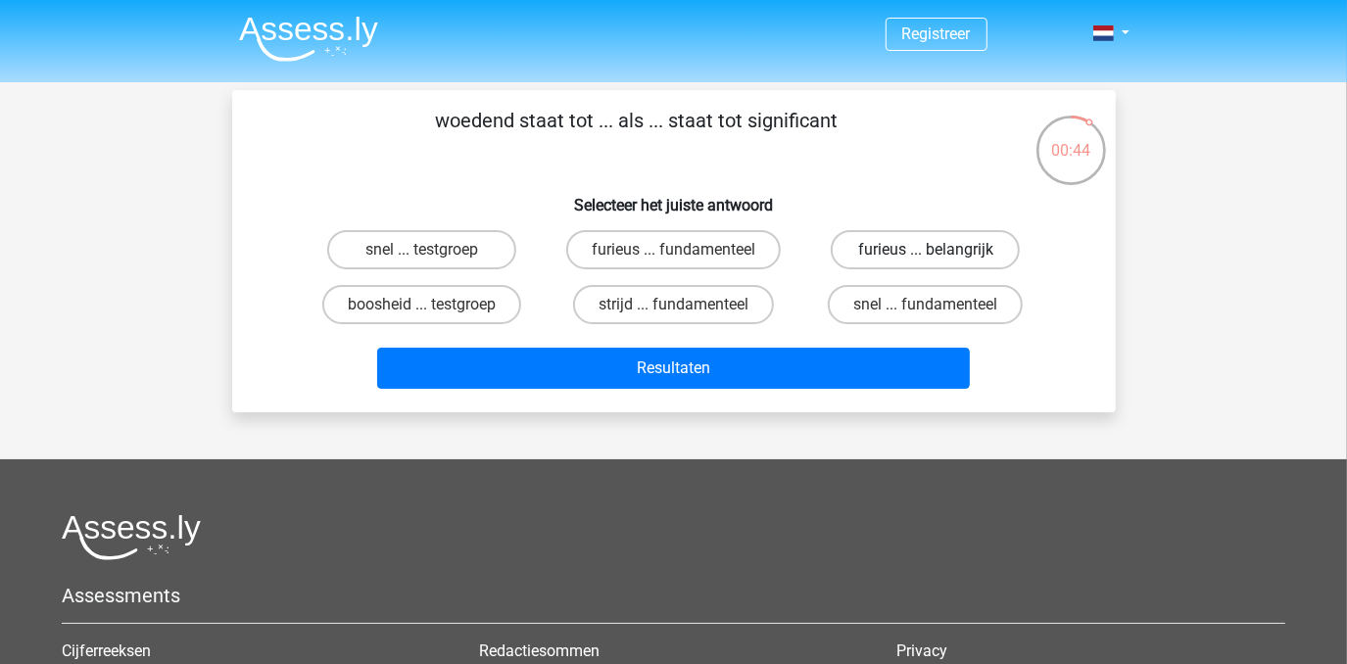
click at [891, 251] on label "furieus ... belangrijk" at bounding box center [925, 249] width 189 height 39
click at [926, 251] on input "furieus ... belangrijk" at bounding box center [932, 256] width 13 height 13
radio input "true"
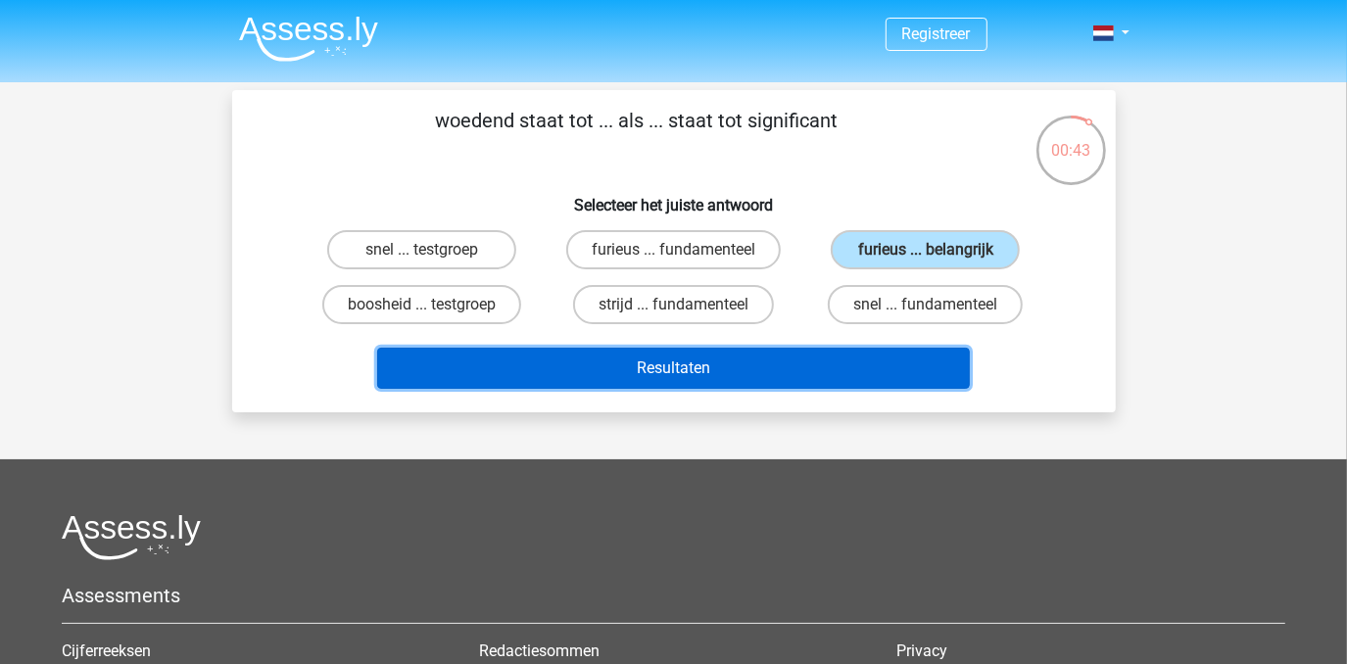
click at [765, 364] on button "Resultaten" at bounding box center [673, 368] width 593 height 41
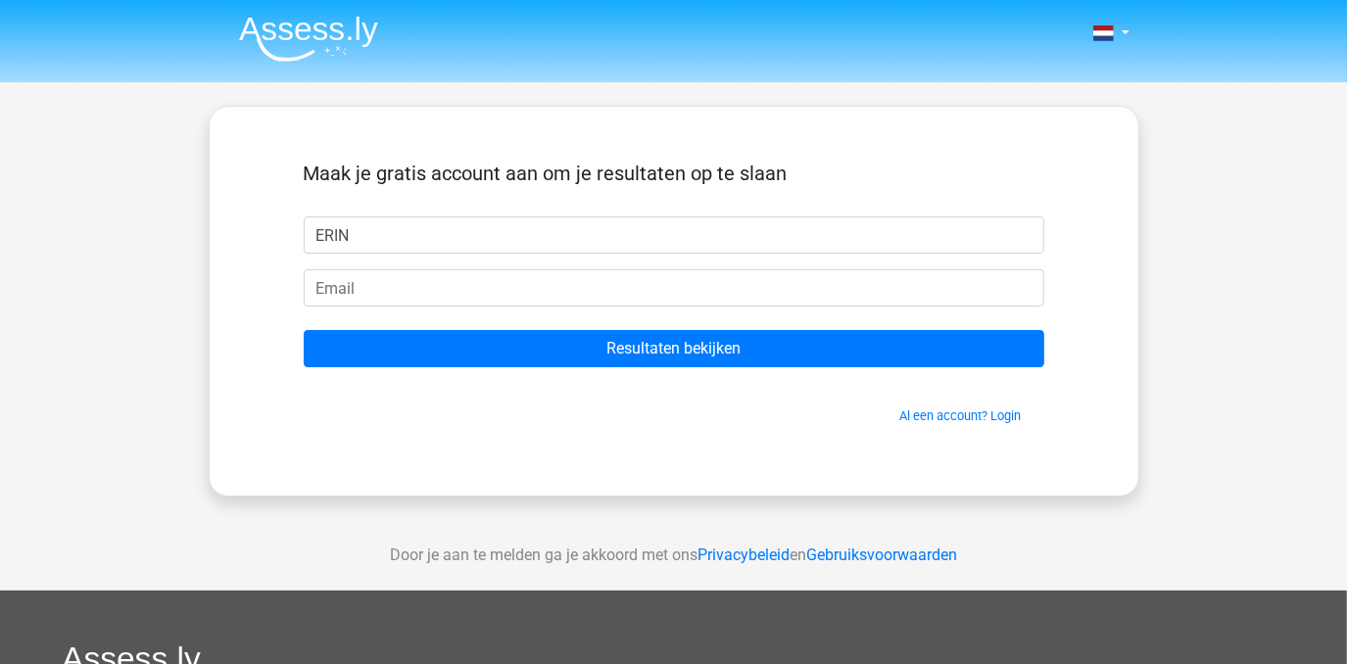
type input "ERIN"
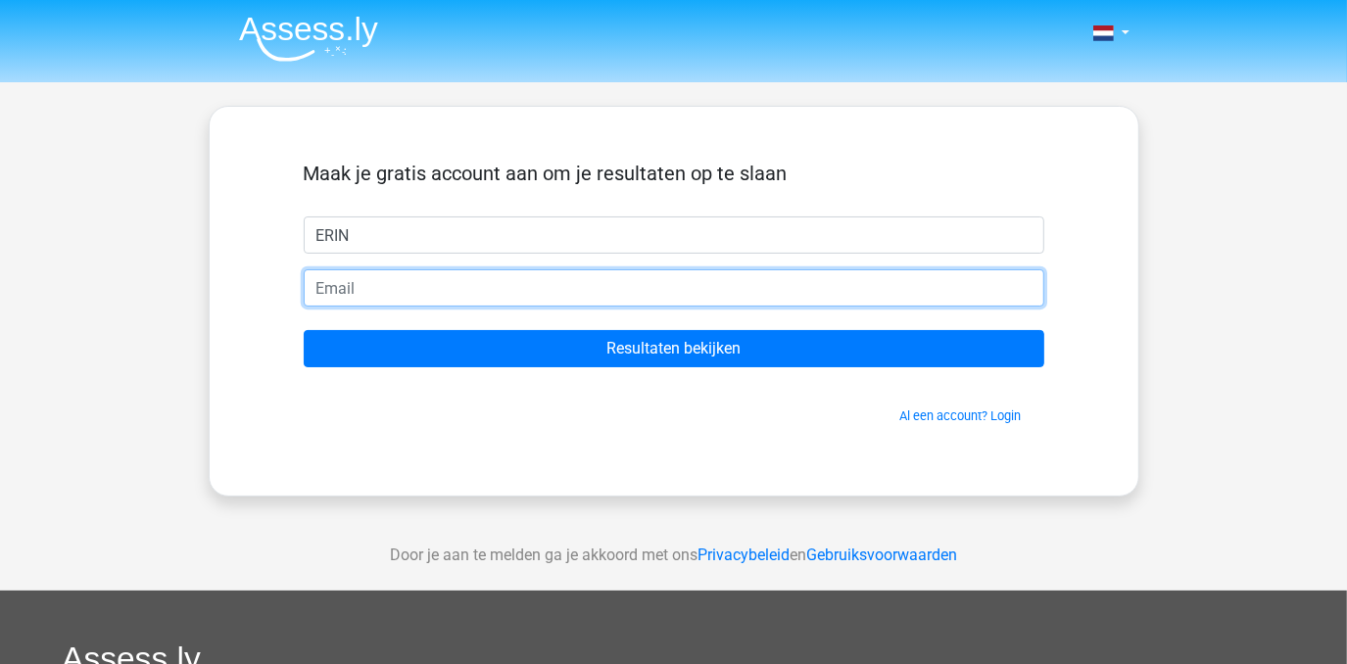
type input "d"
type input "g"
type input "erin.de.gelder@gmail.com"
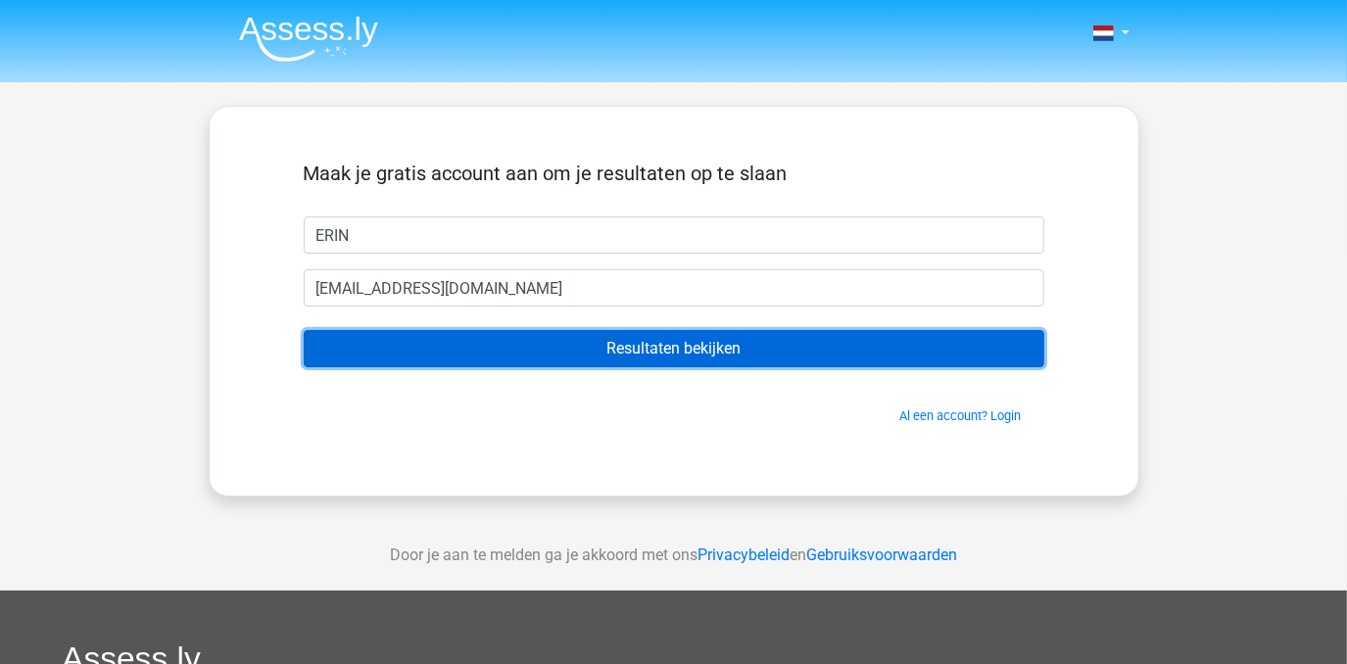
click at [596, 355] on input "Resultaten bekijken" at bounding box center [674, 348] width 740 height 37
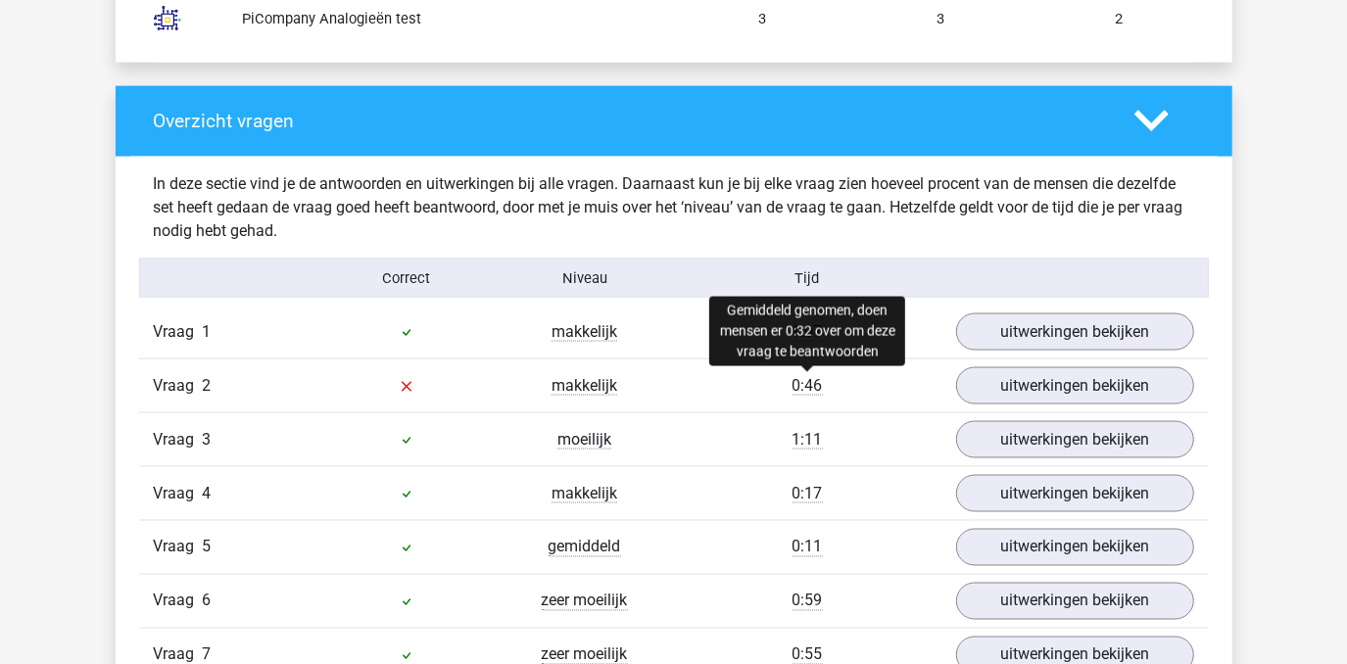
scroll to position [2136, 0]
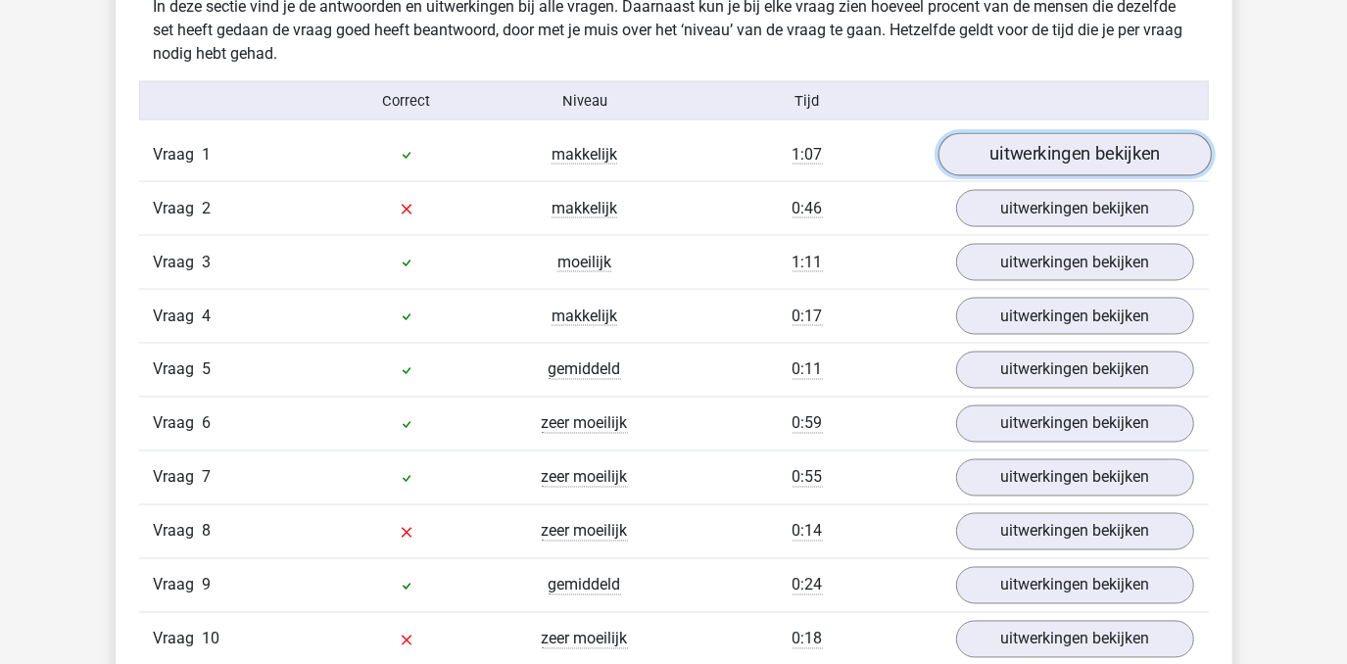
click at [992, 148] on link "uitwerkingen bekijken" at bounding box center [1073, 154] width 273 height 43
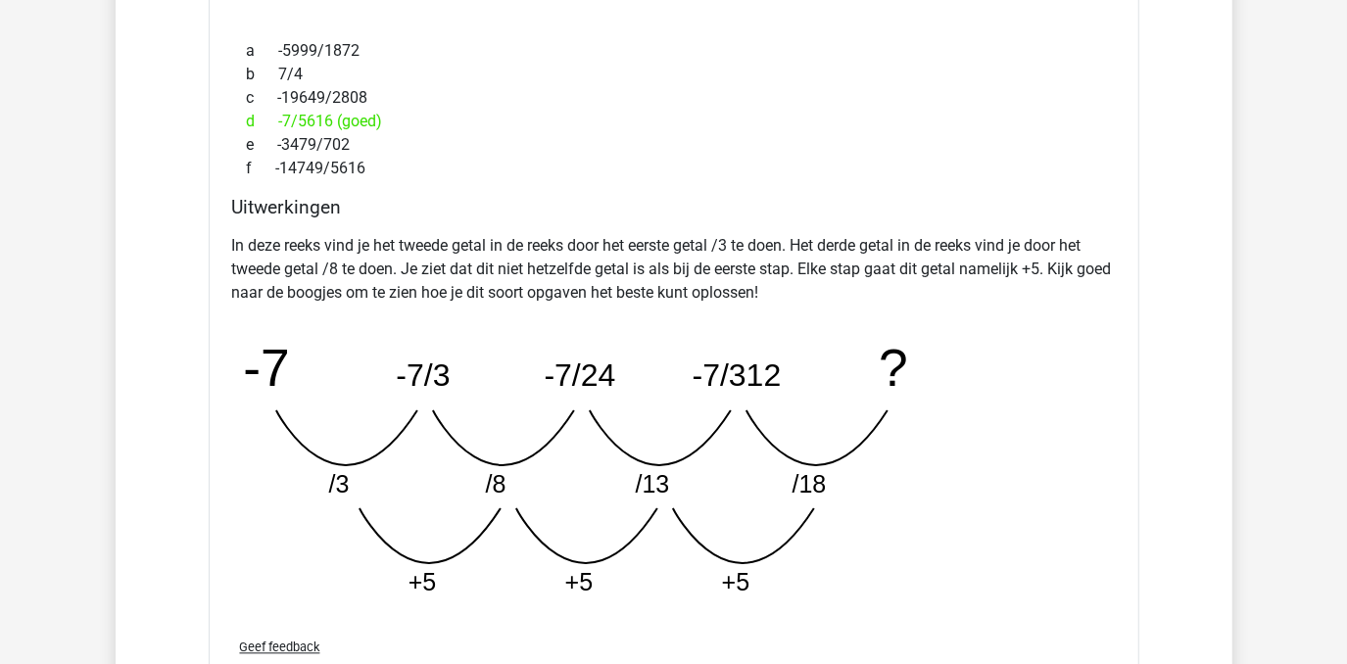
scroll to position [2938, 0]
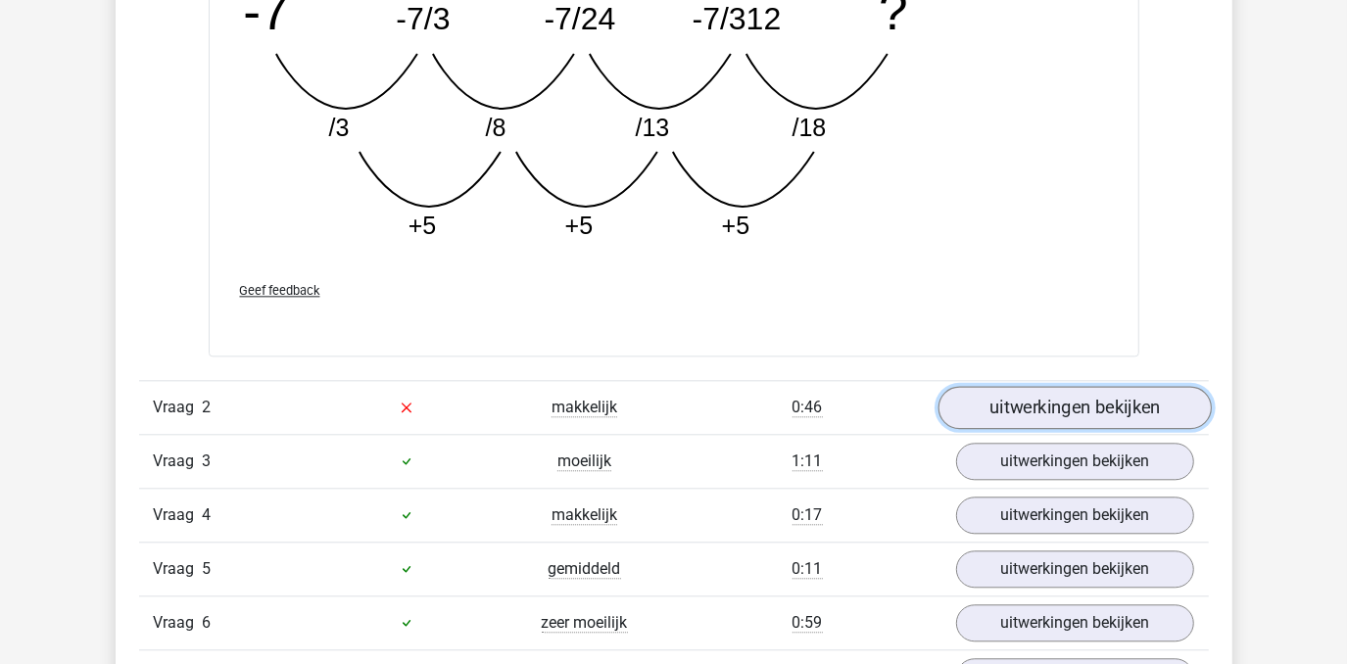
click at [1063, 416] on link "uitwerkingen bekijken" at bounding box center [1073, 407] width 273 height 43
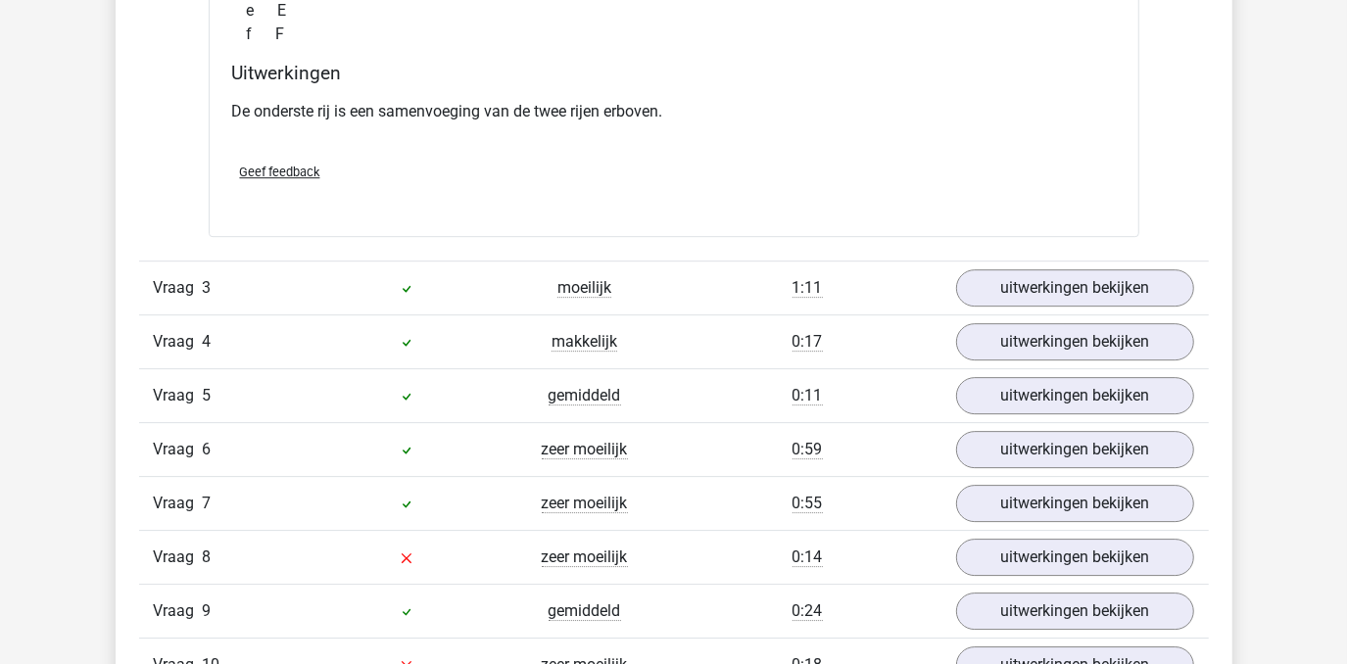
scroll to position [3917, 0]
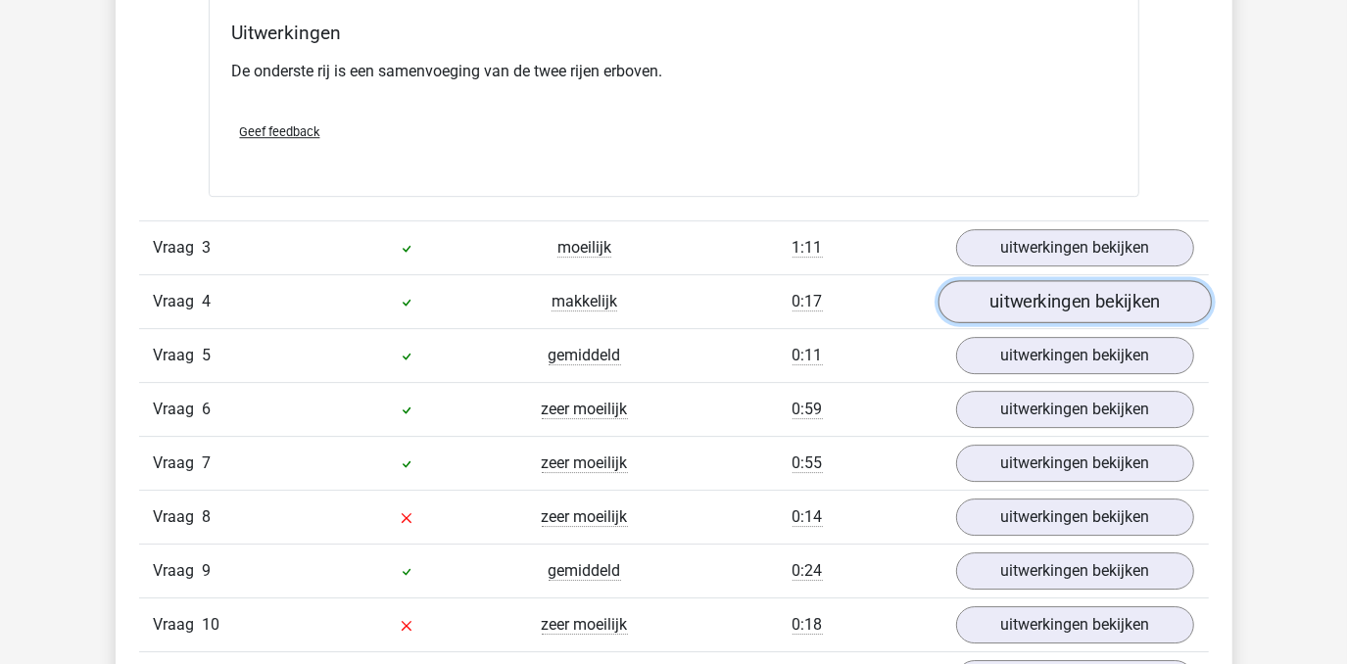
click at [1081, 294] on link "uitwerkingen bekijken" at bounding box center [1073, 301] width 273 height 43
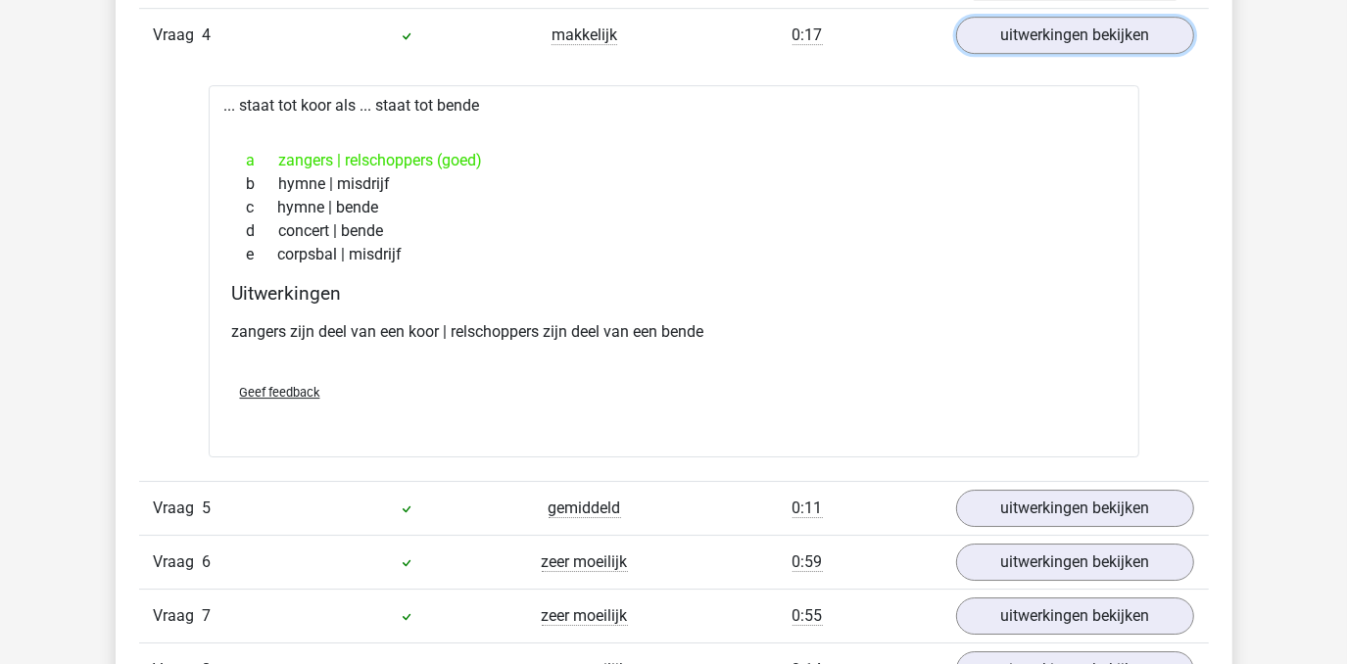
scroll to position [4273, 0]
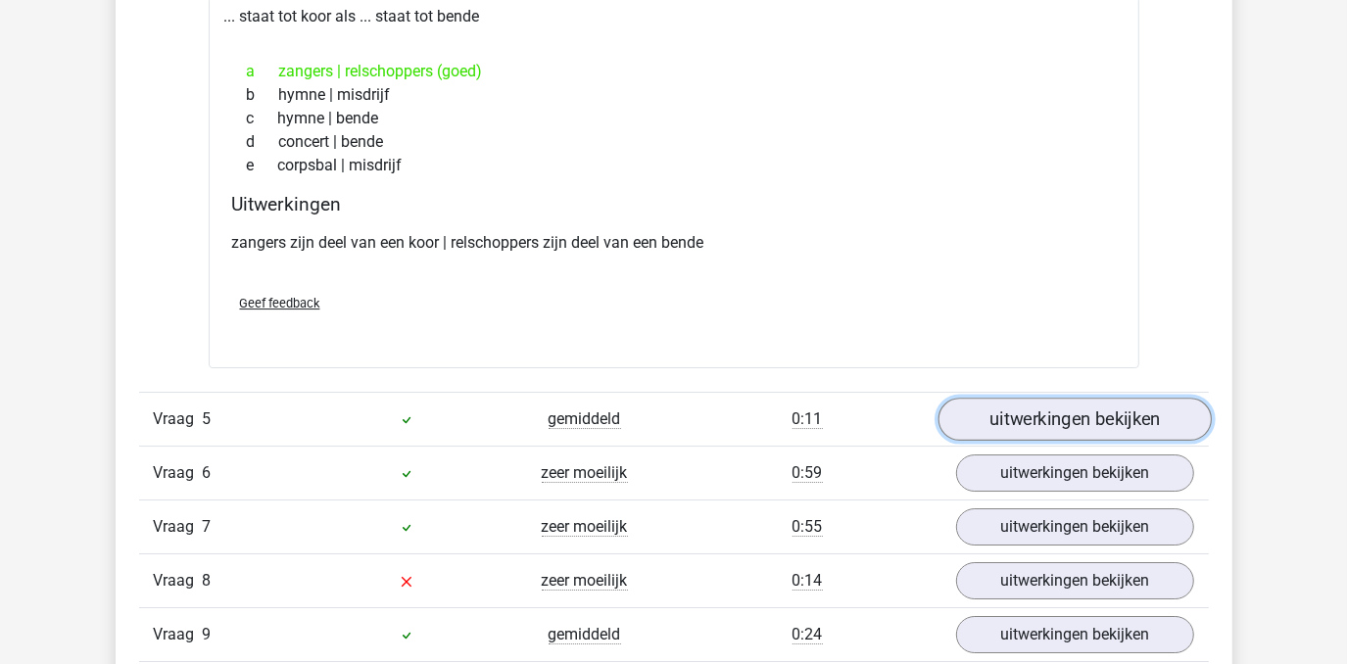
click at [1041, 405] on link "uitwerkingen bekijken" at bounding box center [1073, 419] width 273 height 43
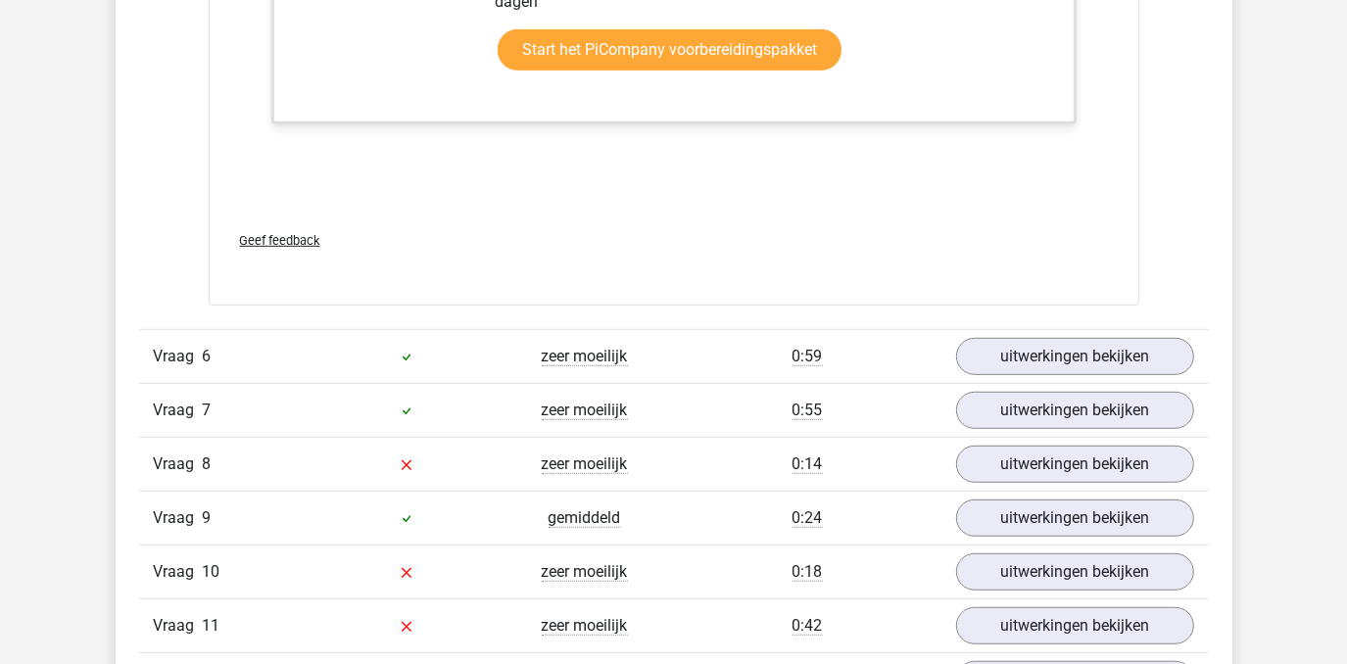
scroll to position [5609, 0]
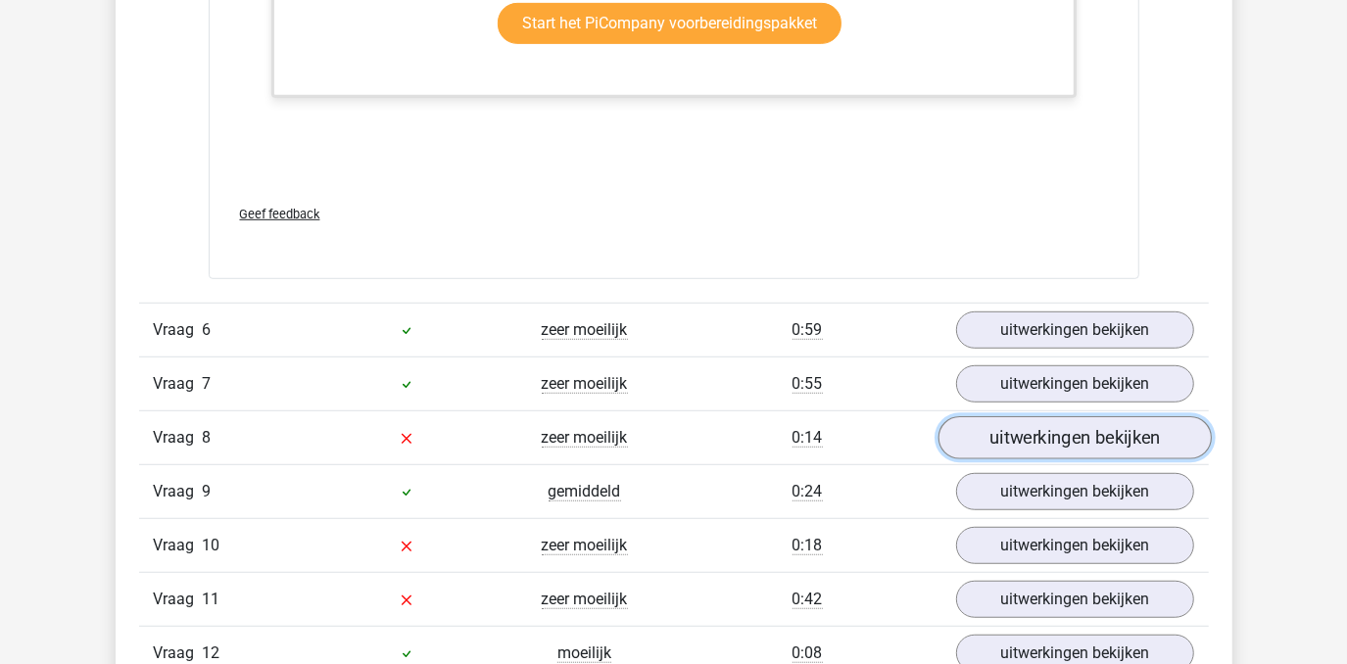
click at [1082, 427] on link "uitwerkingen bekijken" at bounding box center [1073, 437] width 273 height 43
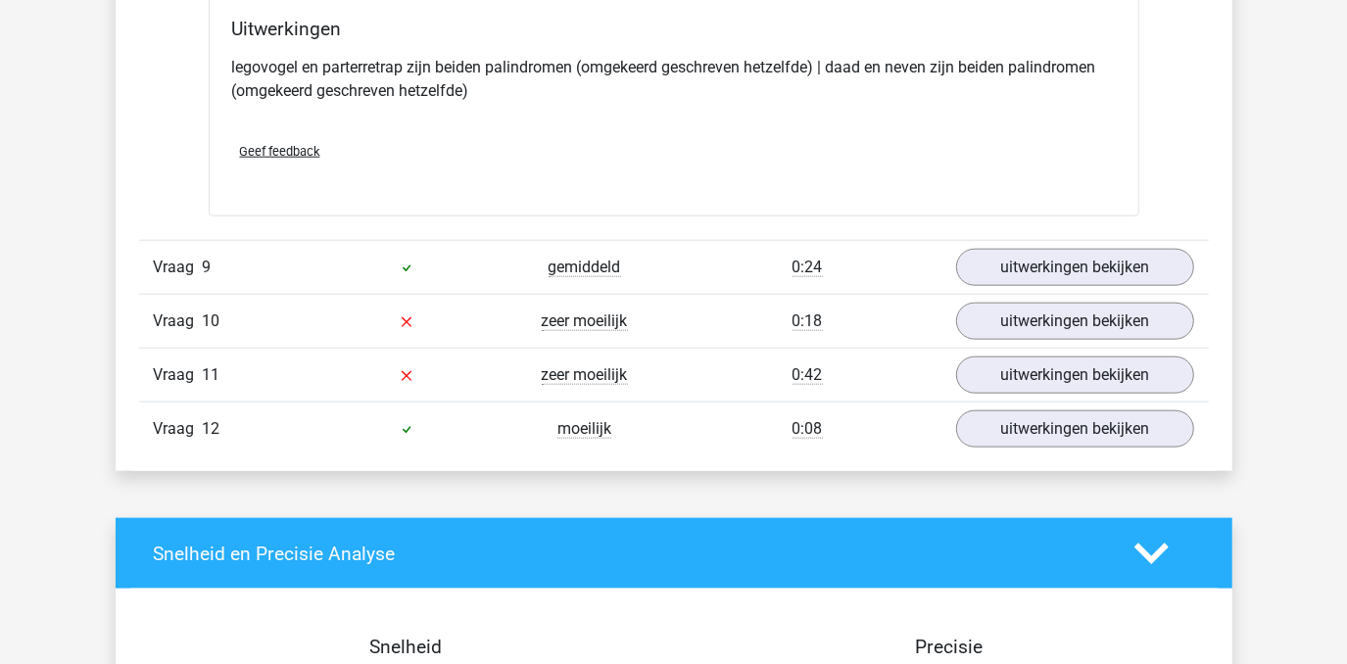
scroll to position [6321, 0]
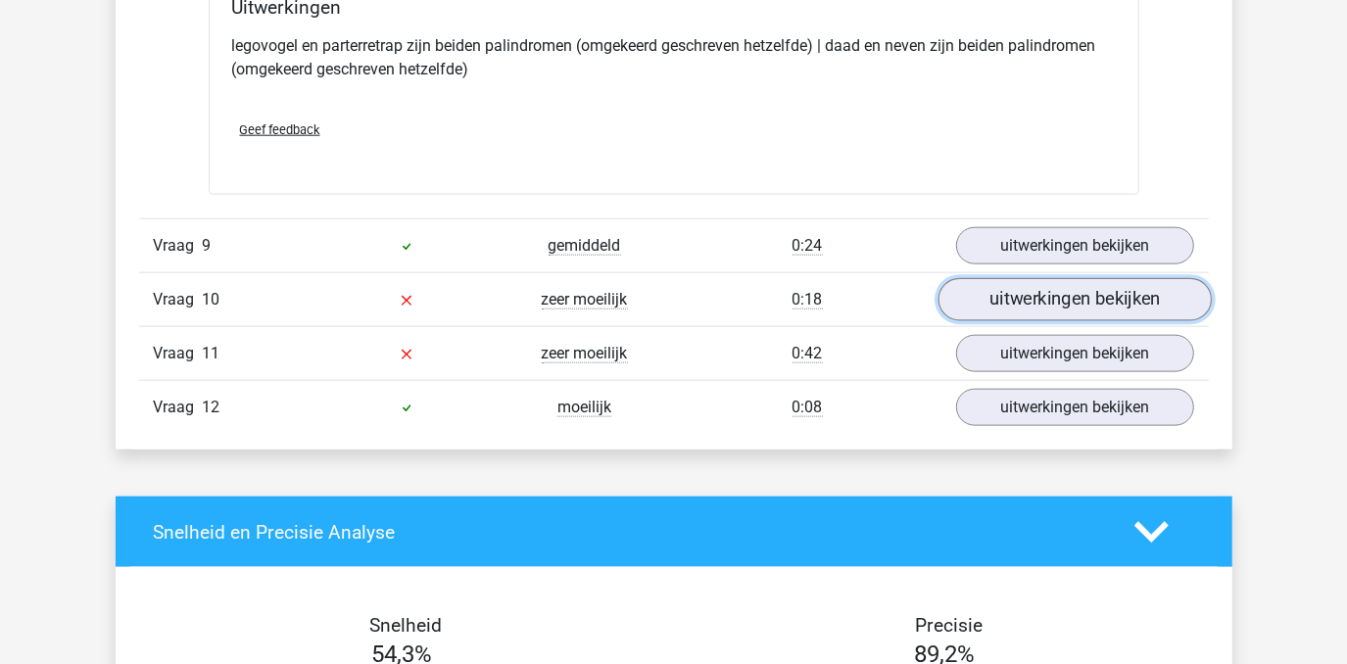
click at [1043, 299] on link "uitwerkingen bekijken" at bounding box center [1073, 299] width 273 height 43
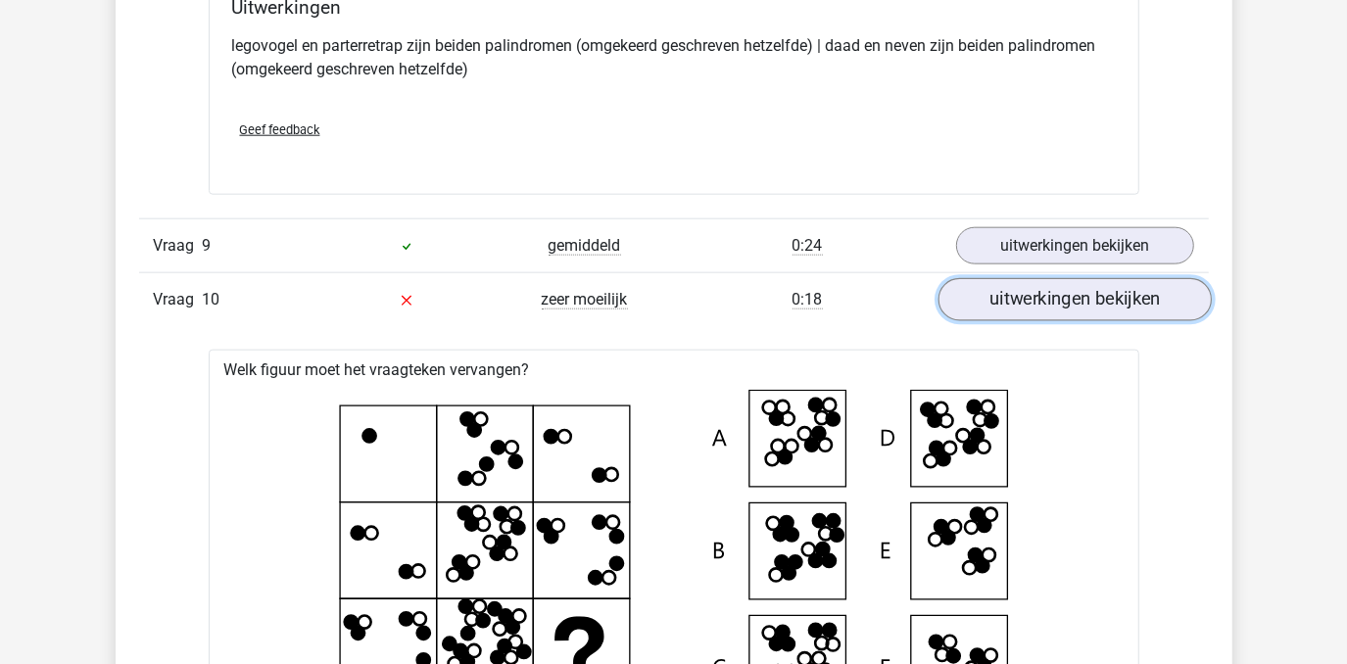
click at [1036, 293] on link "uitwerkingen bekijken" at bounding box center [1073, 299] width 273 height 43
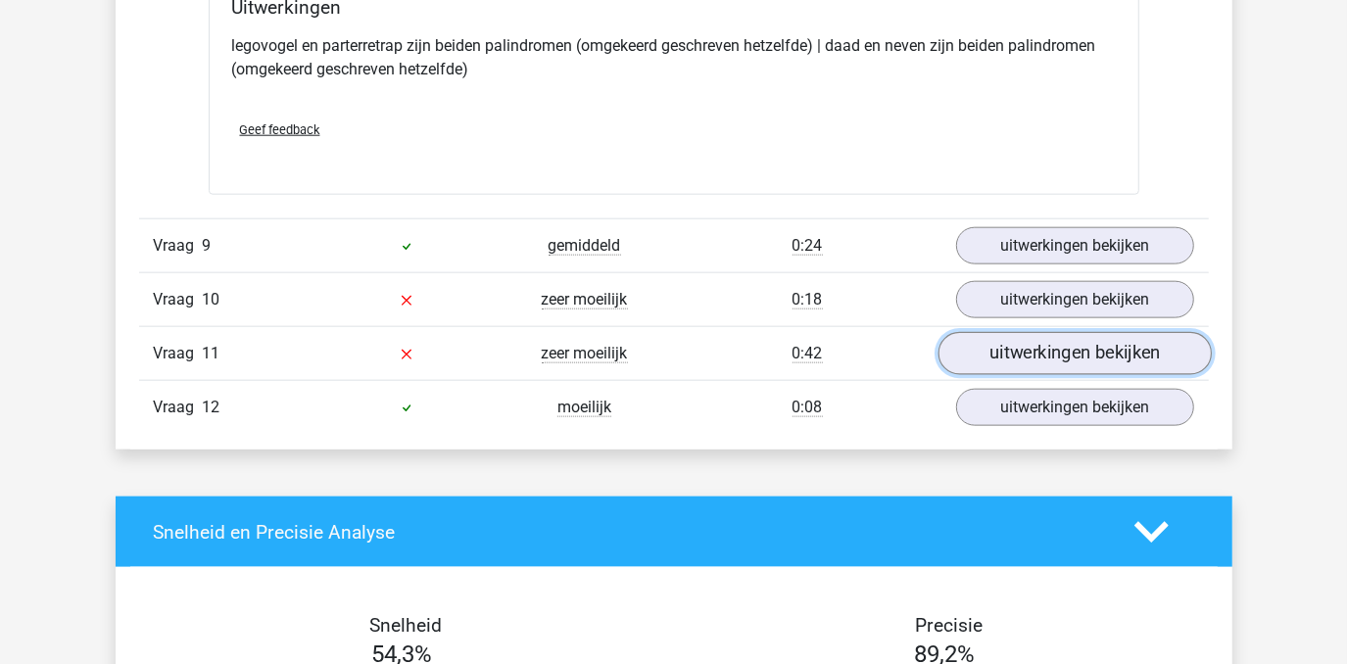
click at [1013, 349] on link "uitwerkingen bekijken" at bounding box center [1073, 353] width 273 height 43
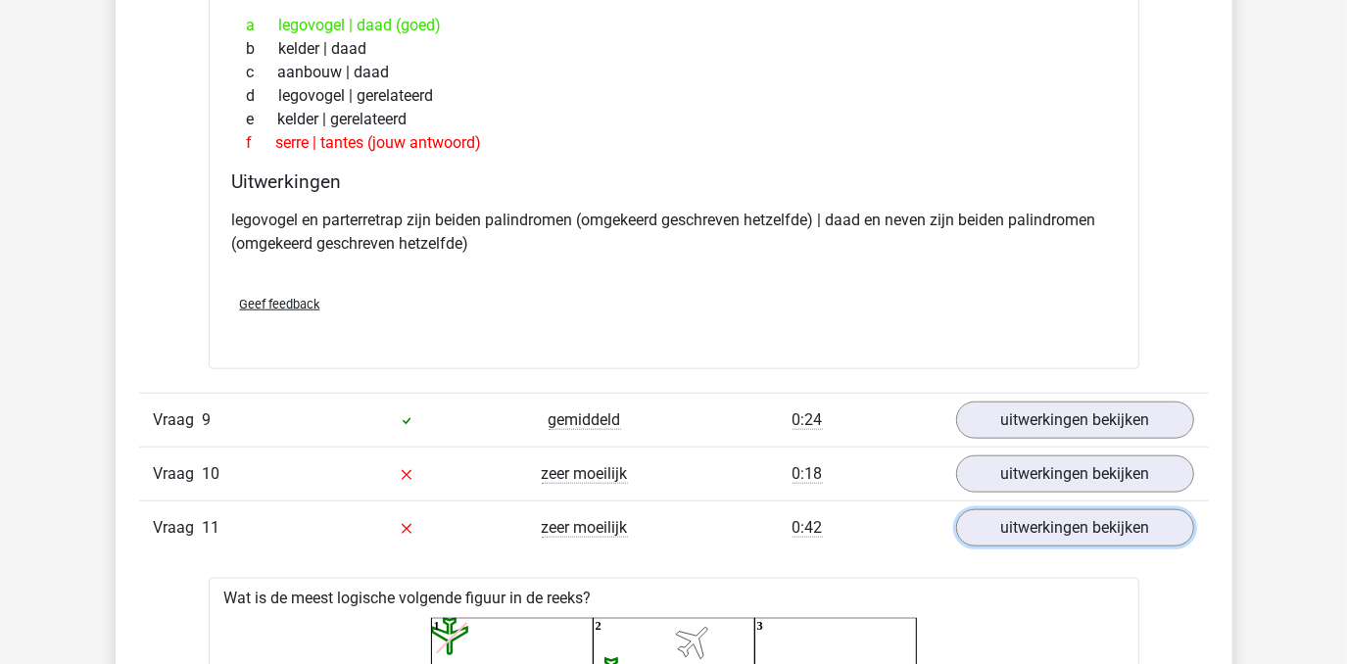
scroll to position [6143, 0]
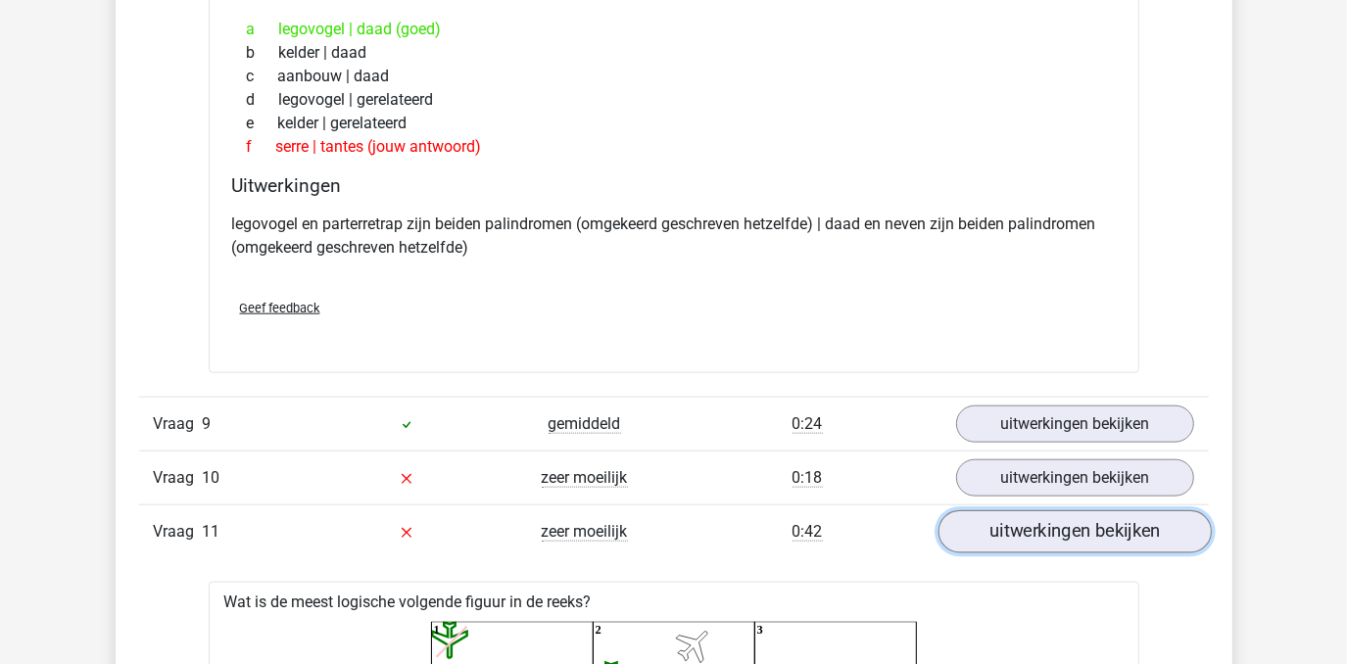
click at [1042, 530] on link "uitwerkingen bekijken" at bounding box center [1073, 531] width 273 height 43
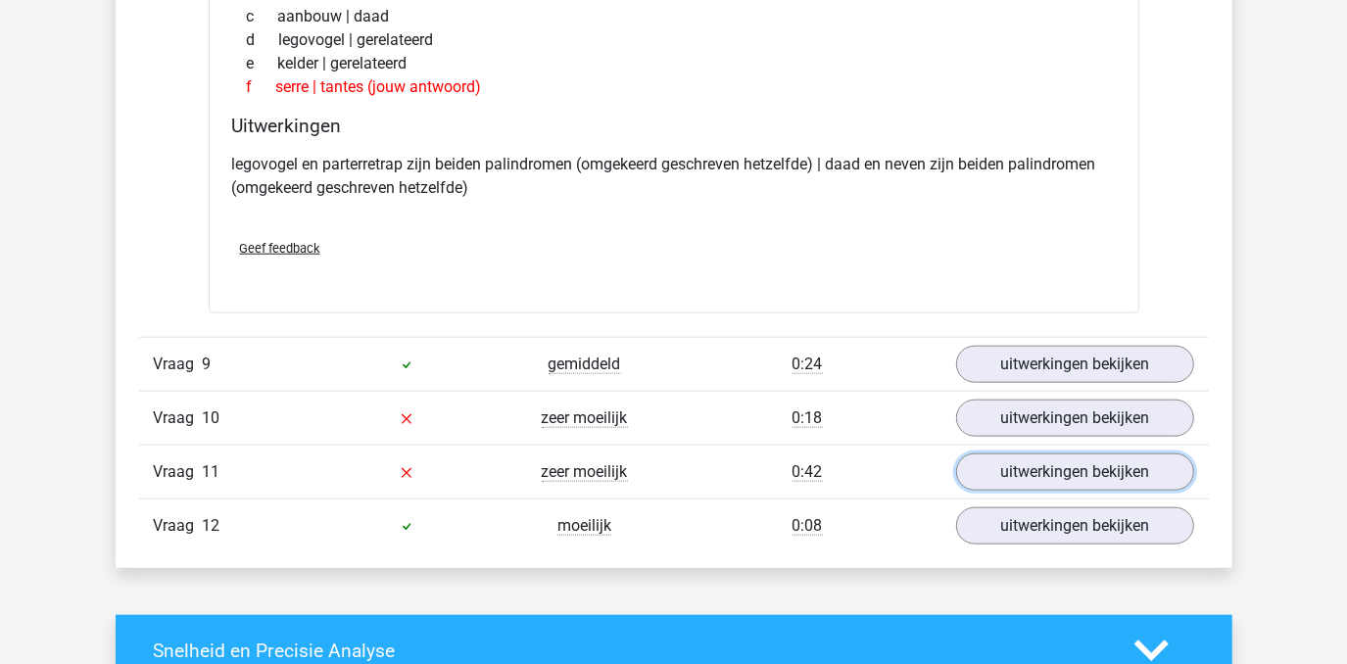
scroll to position [6321, 0]
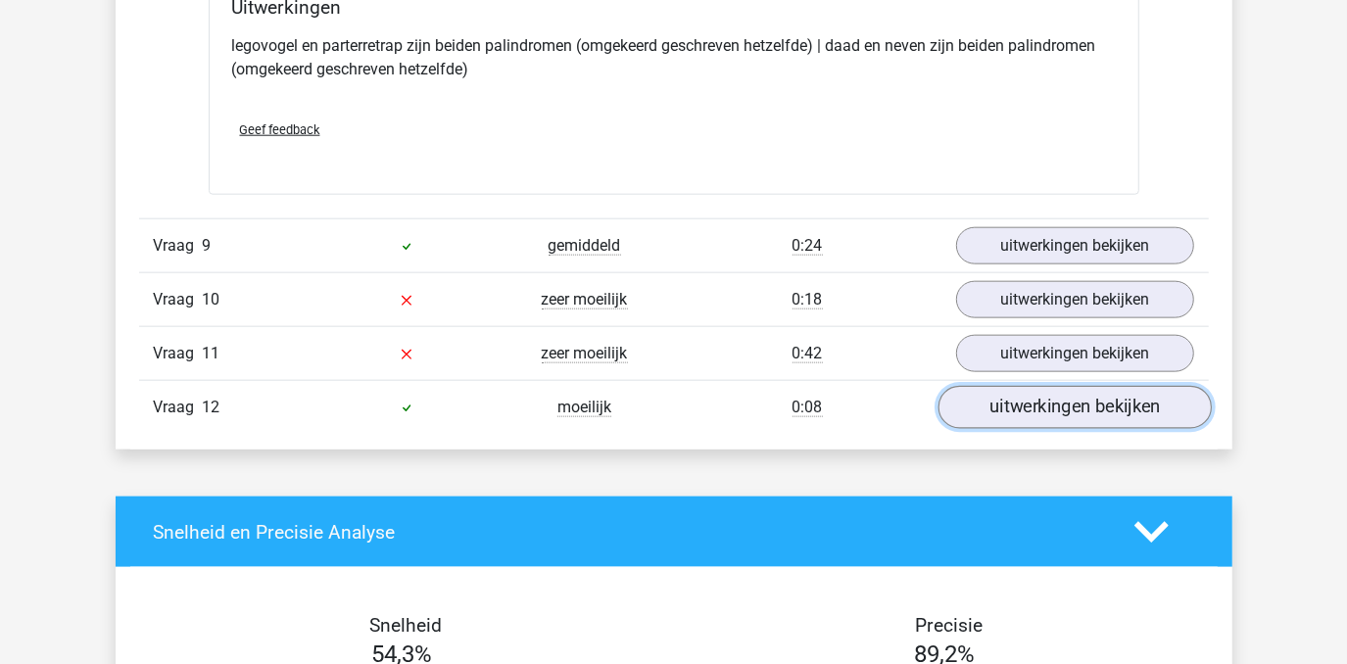
click at [1052, 405] on link "uitwerkingen bekijken" at bounding box center [1073, 407] width 273 height 43
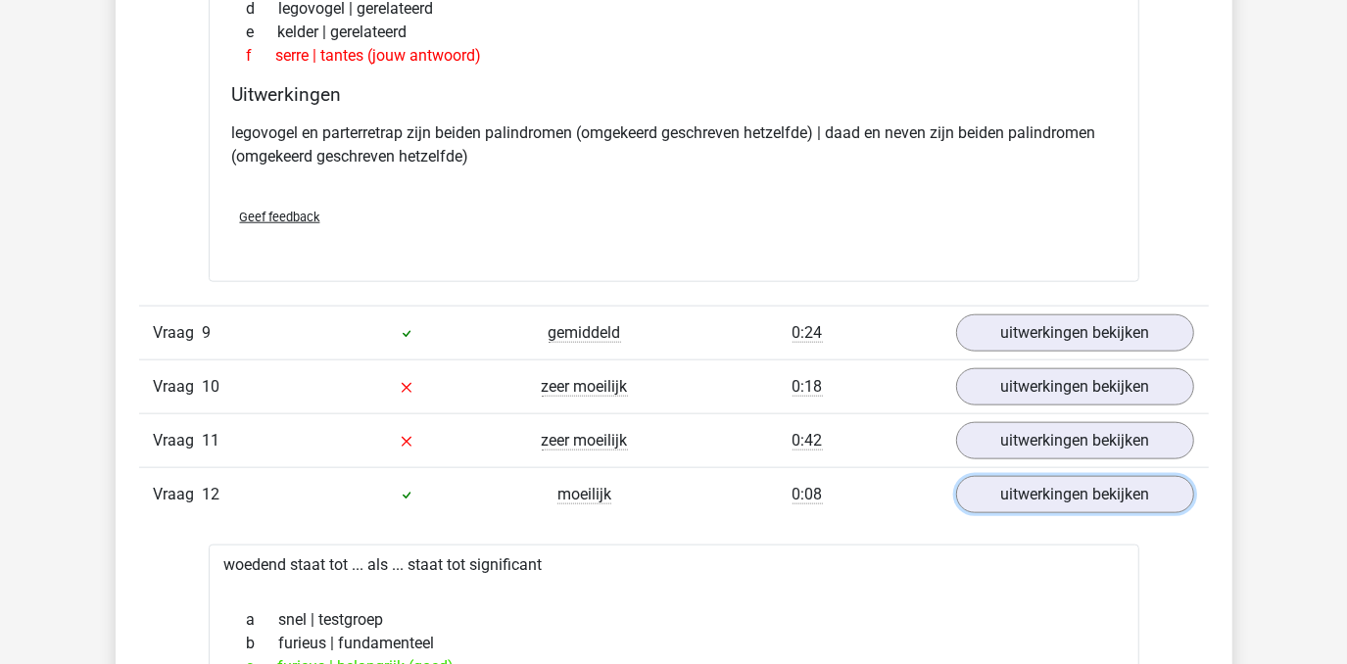
scroll to position [6143, 0]
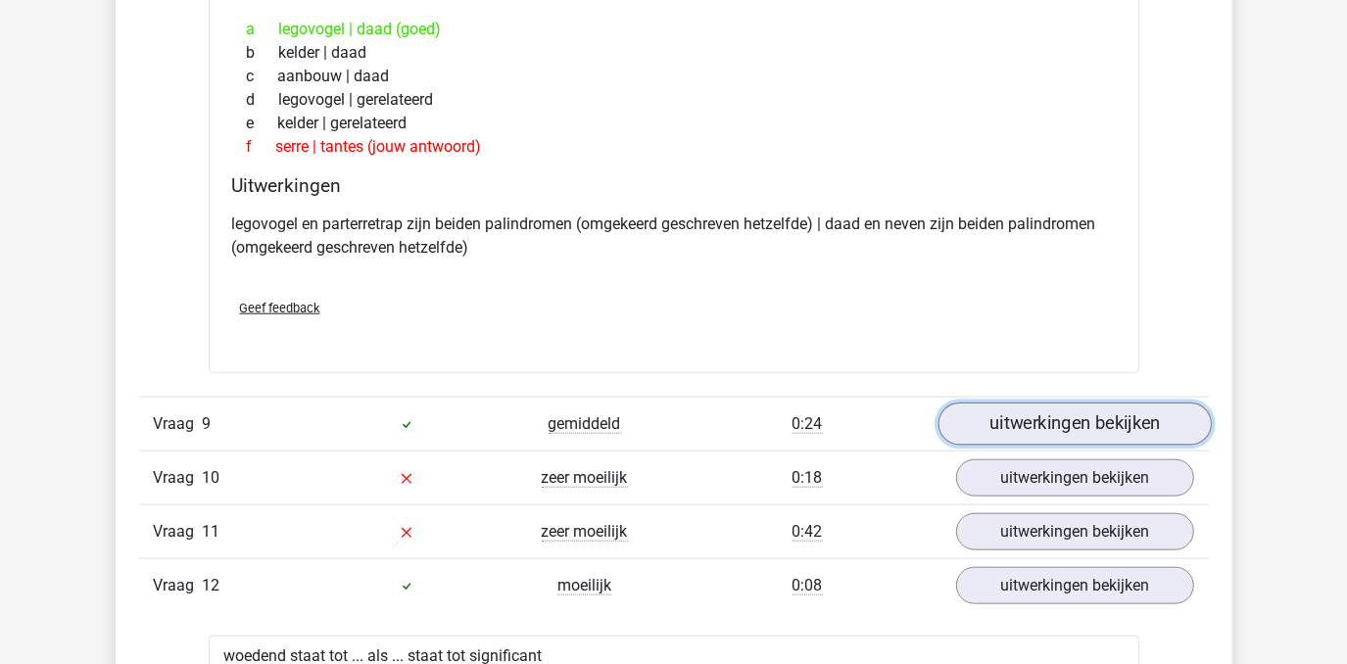
click at [1016, 415] on link "uitwerkingen bekijken" at bounding box center [1073, 424] width 273 height 43
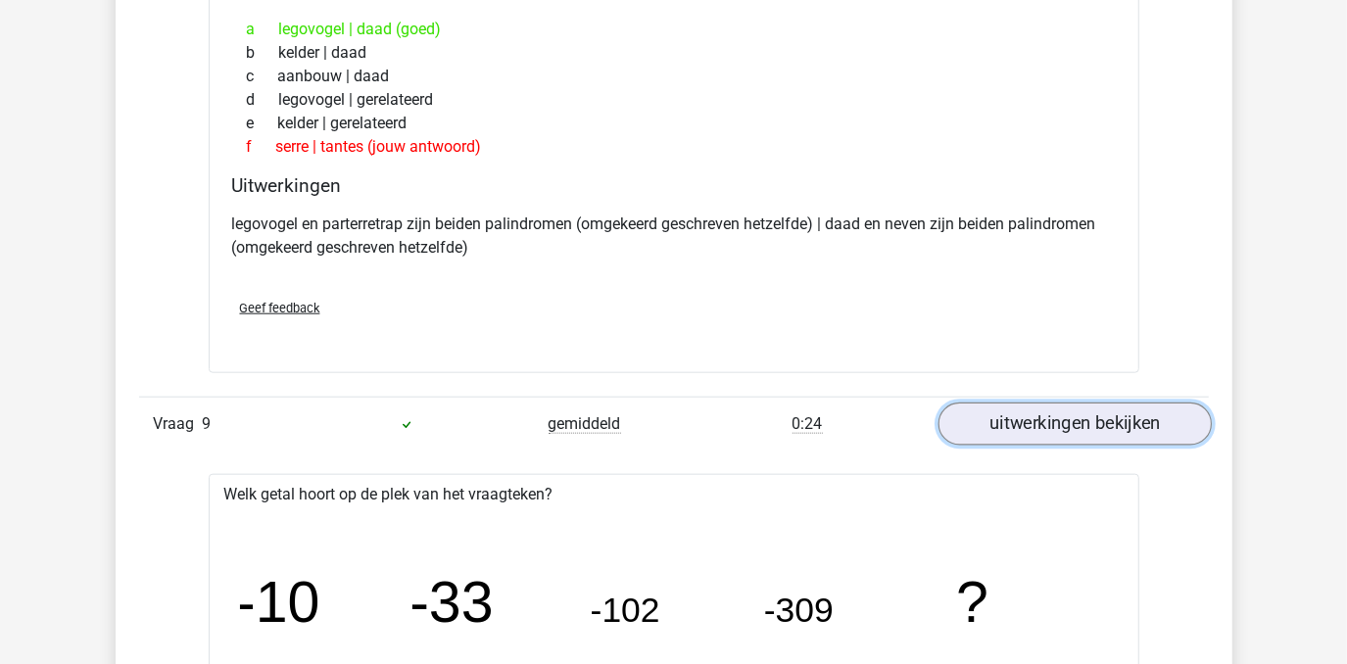
click at [1034, 405] on link "uitwerkingen bekijken" at bounding box center [1073, 424] width 273 height 43
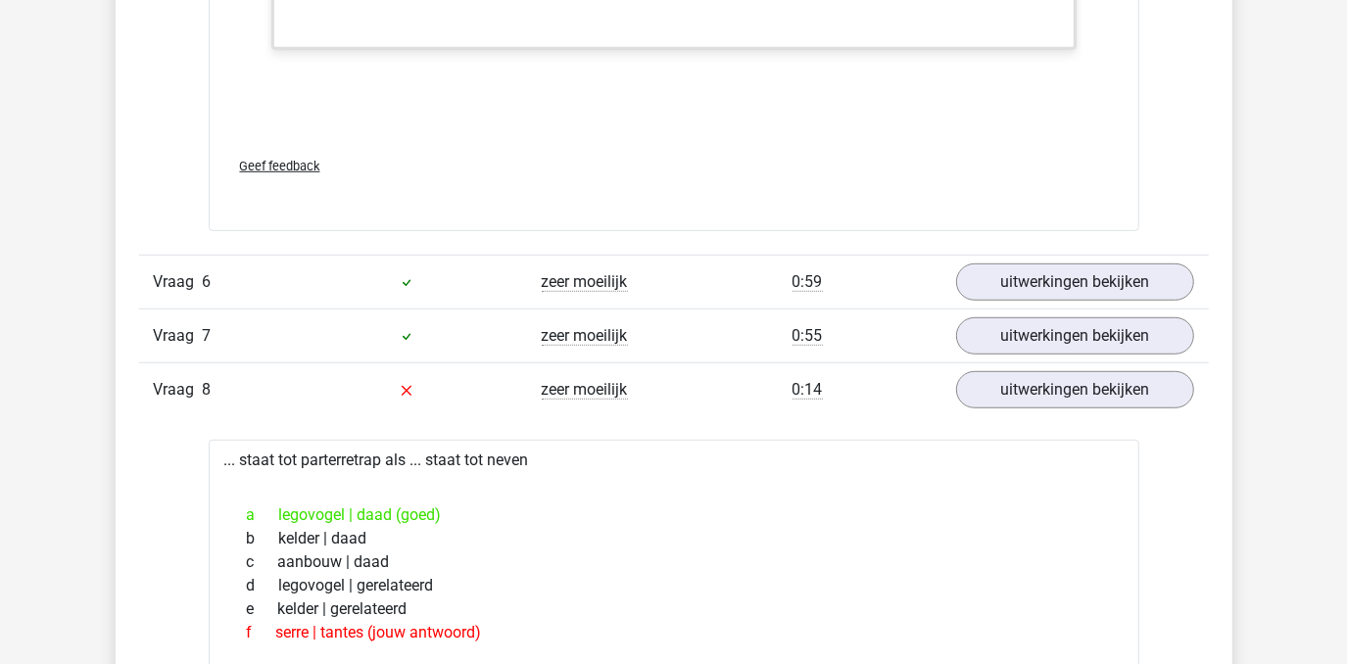
scroll to position [5609, 0]
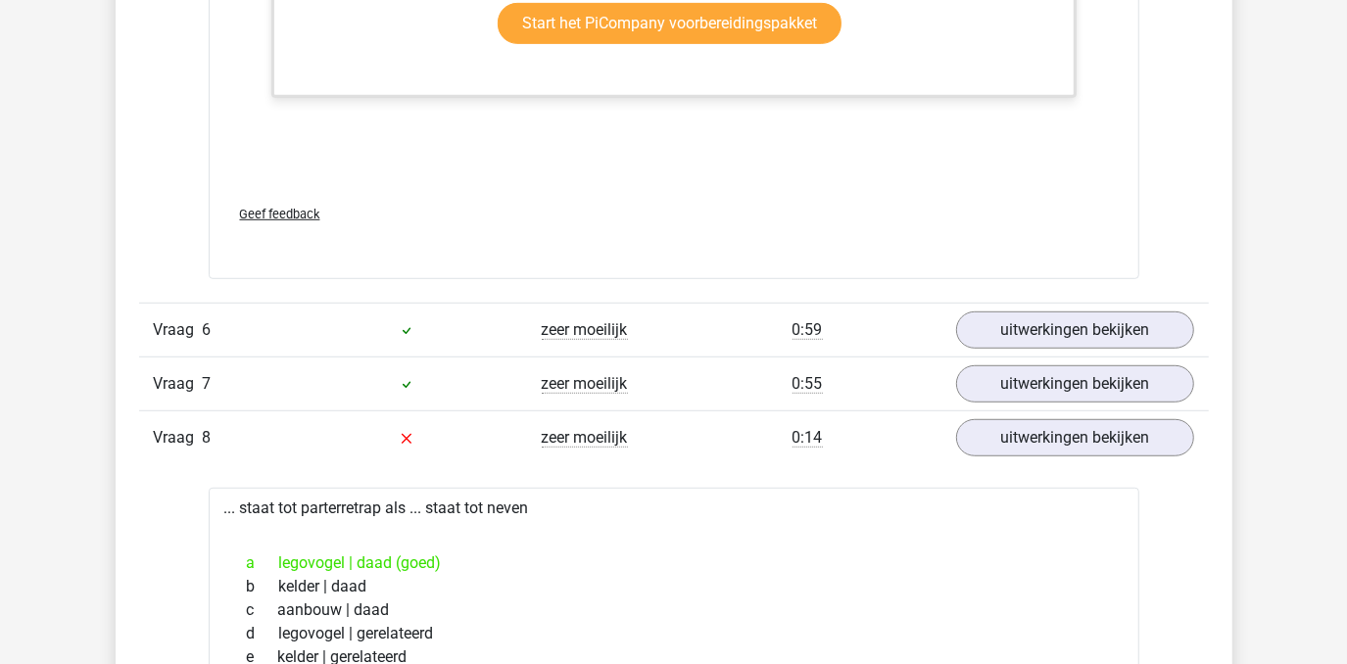
click at [1023, 448] on div "Vraag 8 zeer moeilijk 0:14 uitwerkingen bekijken" at bounding box center [673, 437] width 1069 height 54
click at [1023, 440] on link "uitwerkingen bekijken" at bounding box center [1073, 437] width 273 height 43
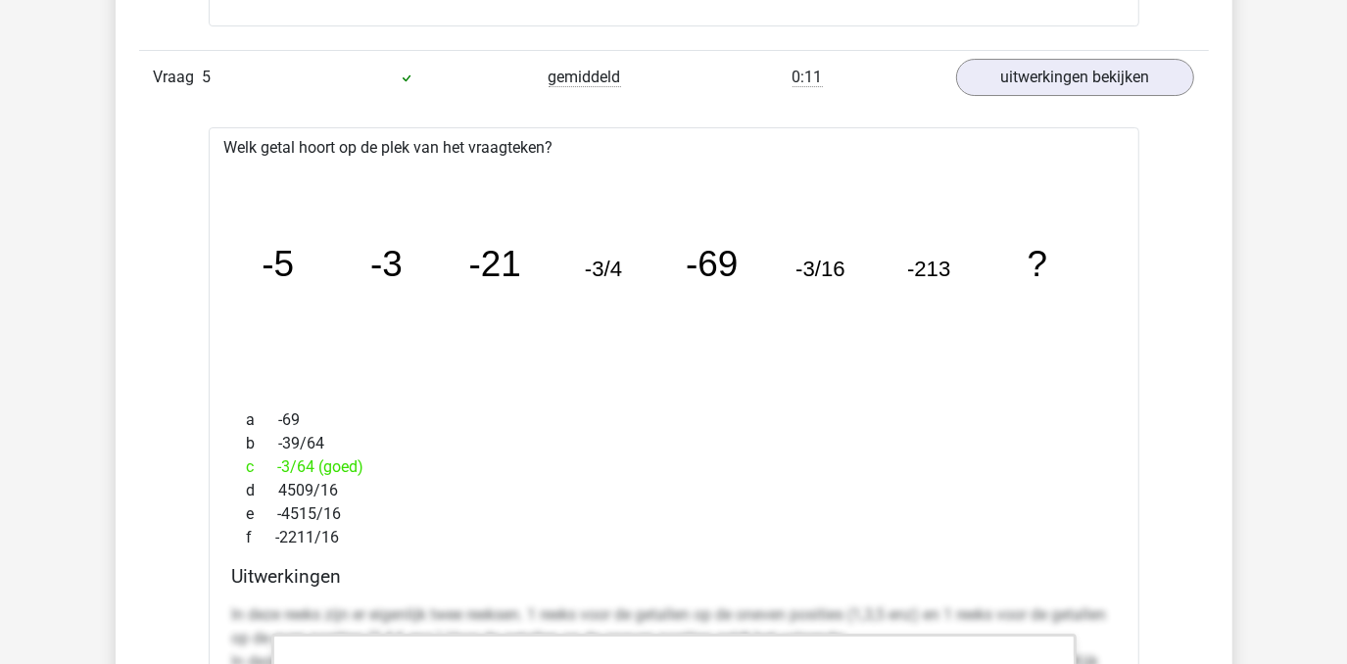
scroll to position [4451, 0]
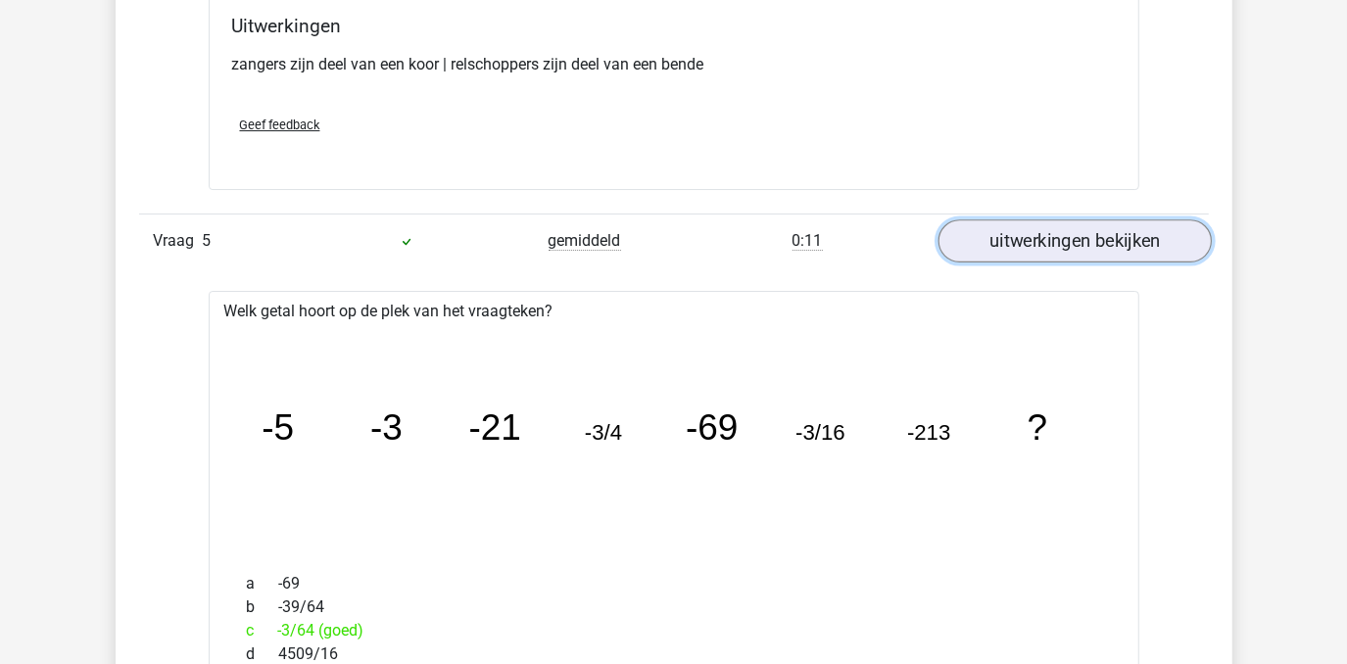
click at [1016, 243] on link "uitwerkingen bekijken" at bounding box center [1073, 240] width 273 height 43
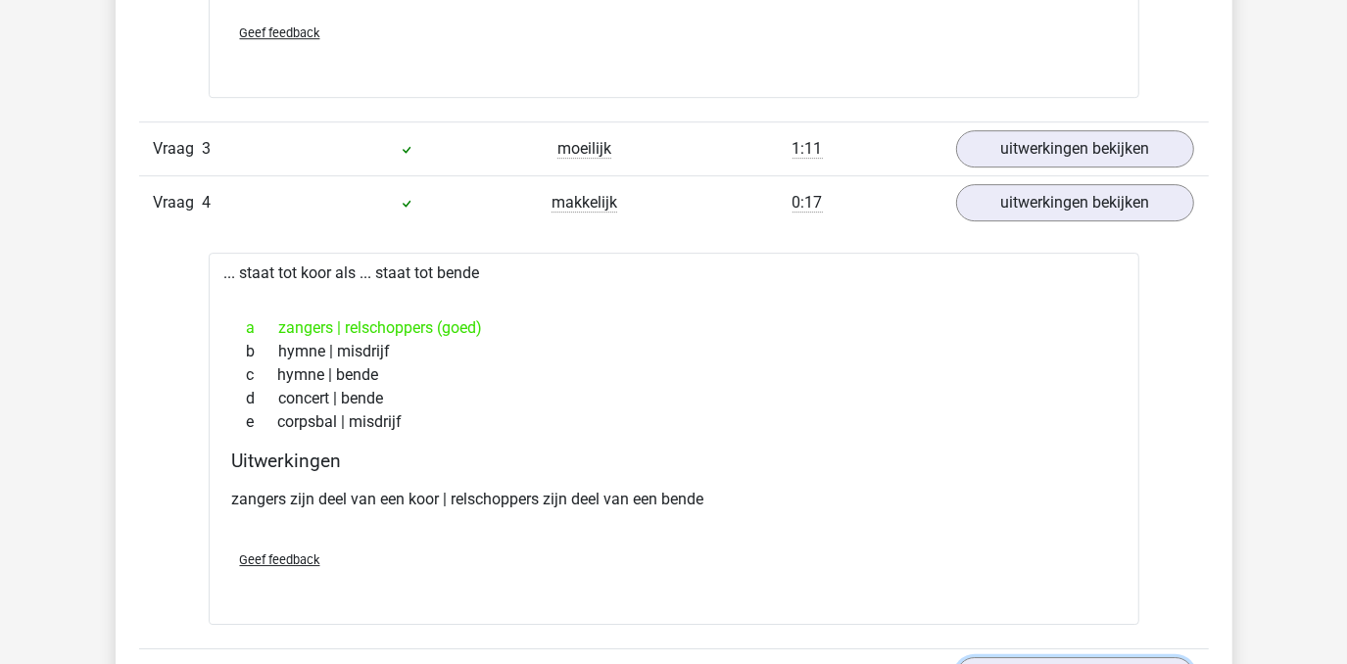
scroll to position [4006, 0]
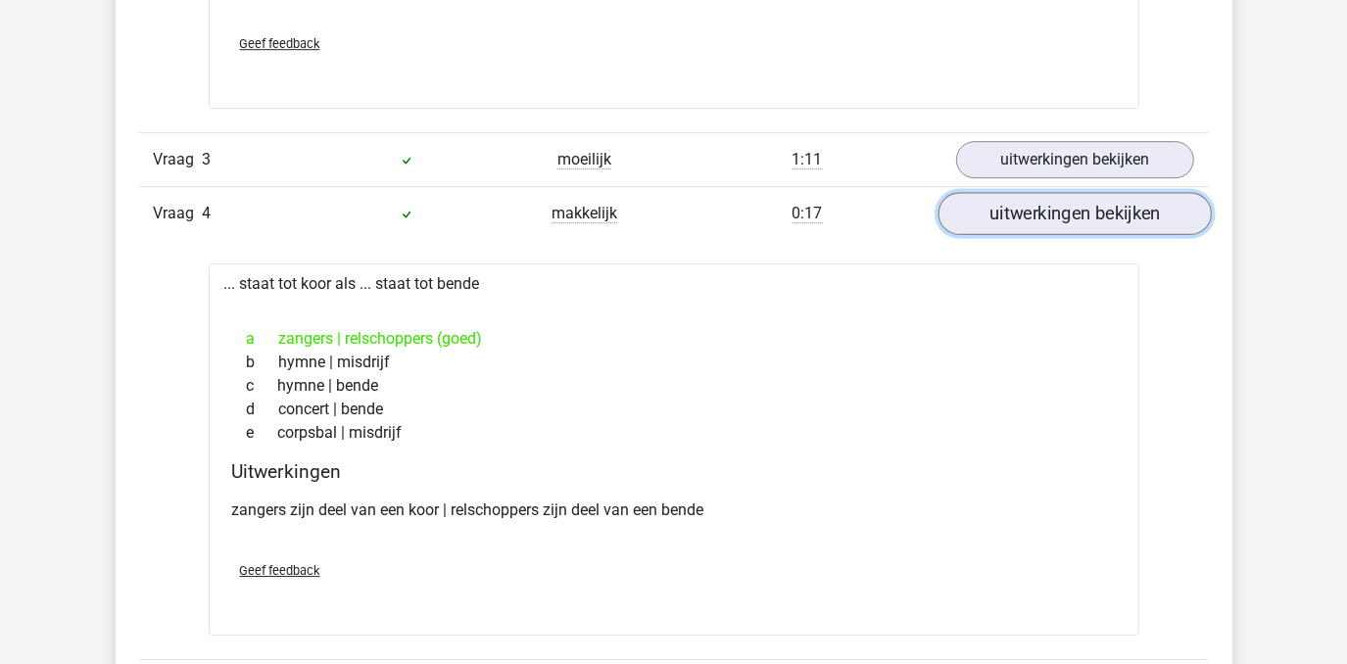
click at [1039, 201] on link "uitwerkingen bekijken" at bounding box center [1073, 213] width 273 height 43
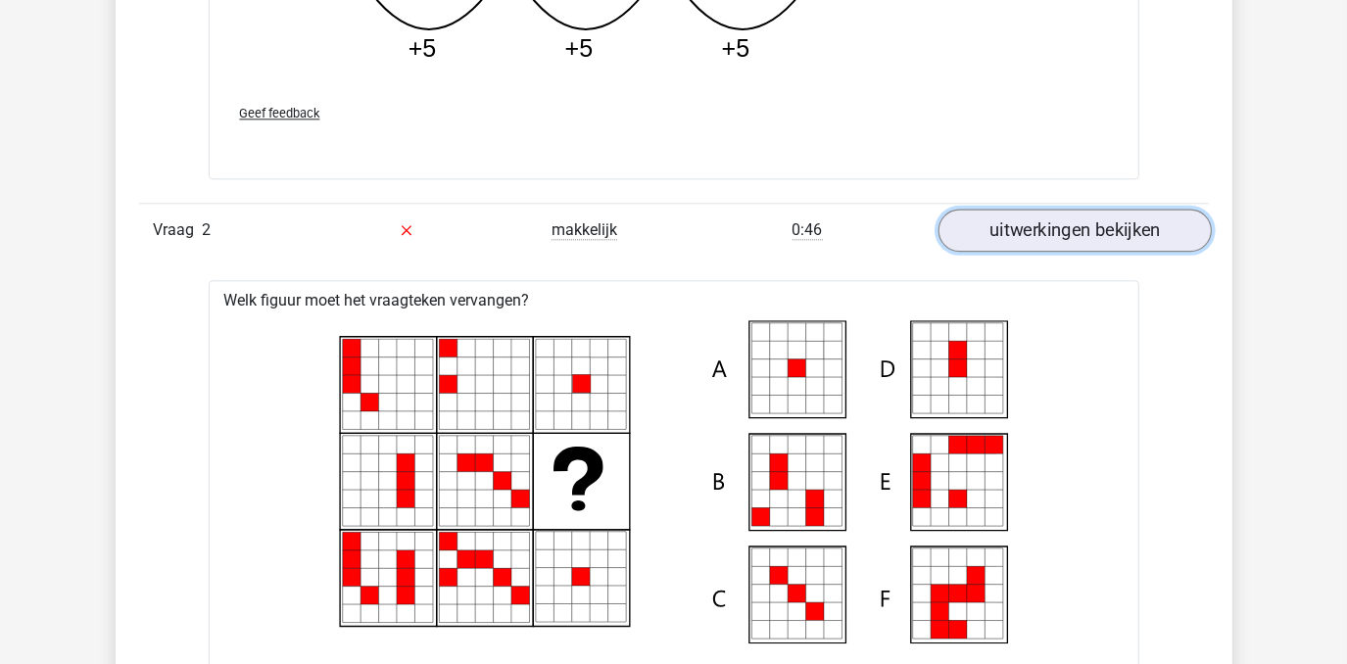
click at [1042, 233] on link "uitwerkingen bekijken" at bounding box center [1073, 230] width 273 height 43
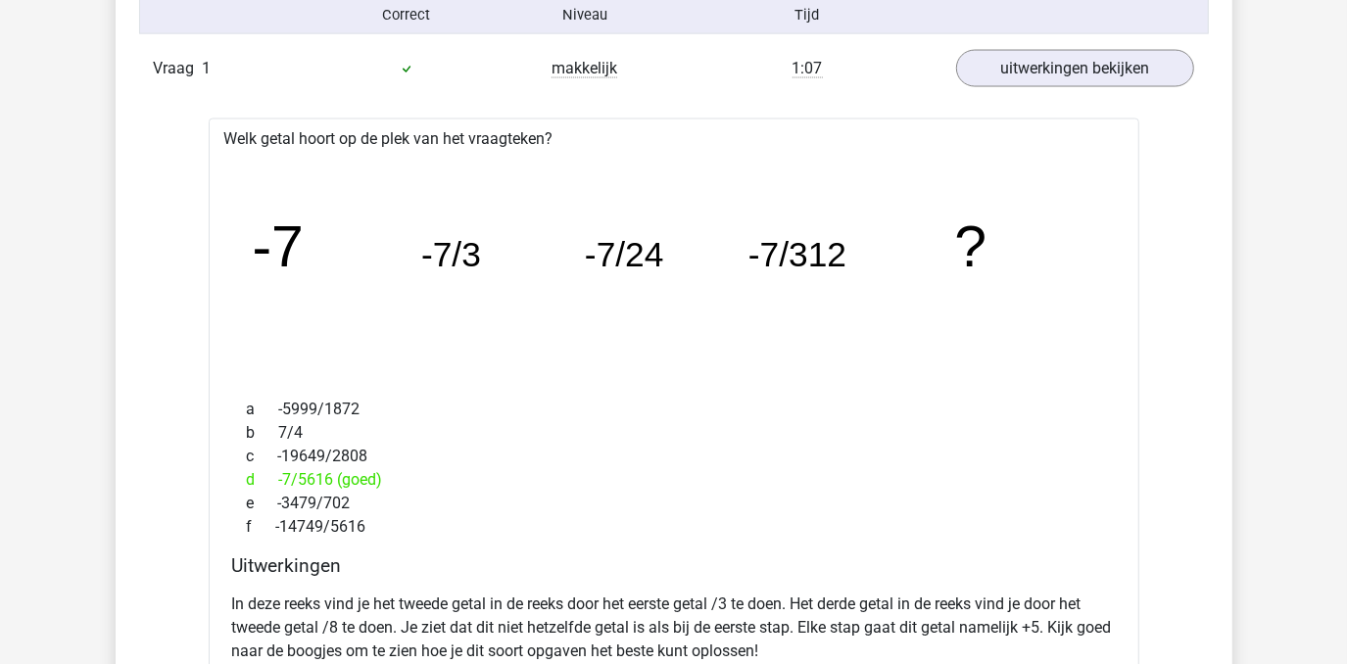
scroll to position [2047, 0]
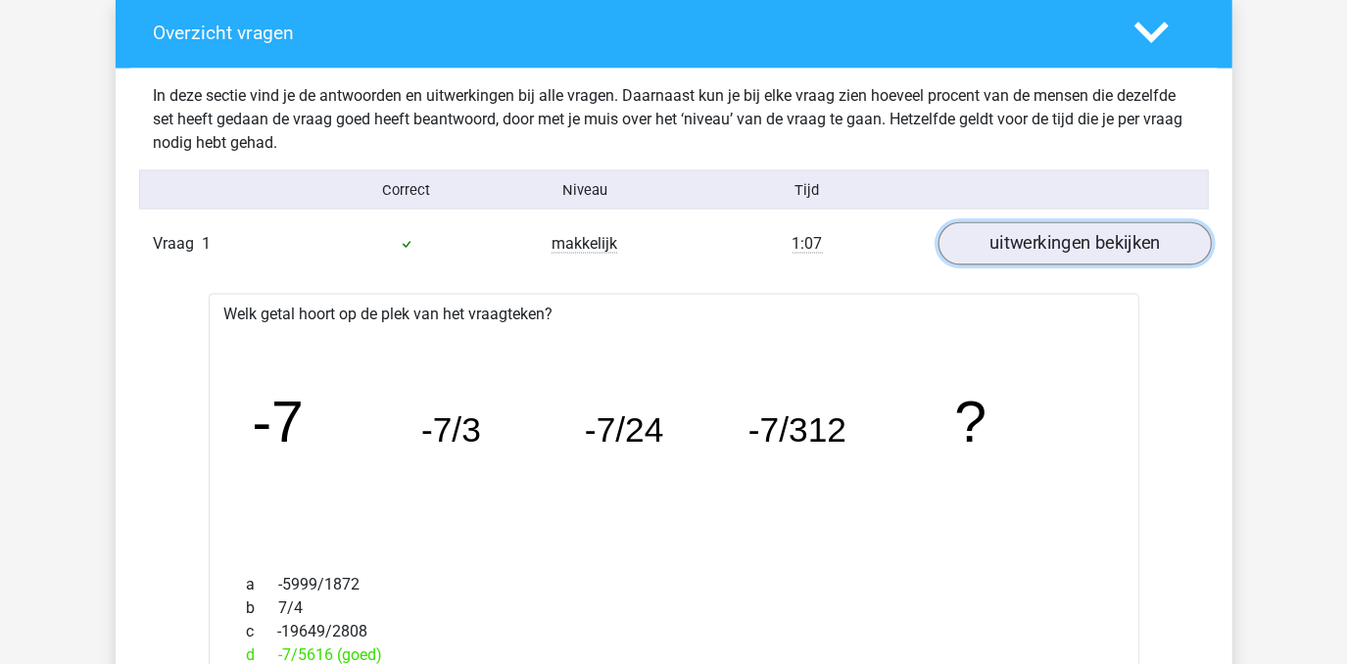
click at [1071, 236] on link "uitwerkingen bekijken" at bounding box center [1073, 243] width 273 height 43
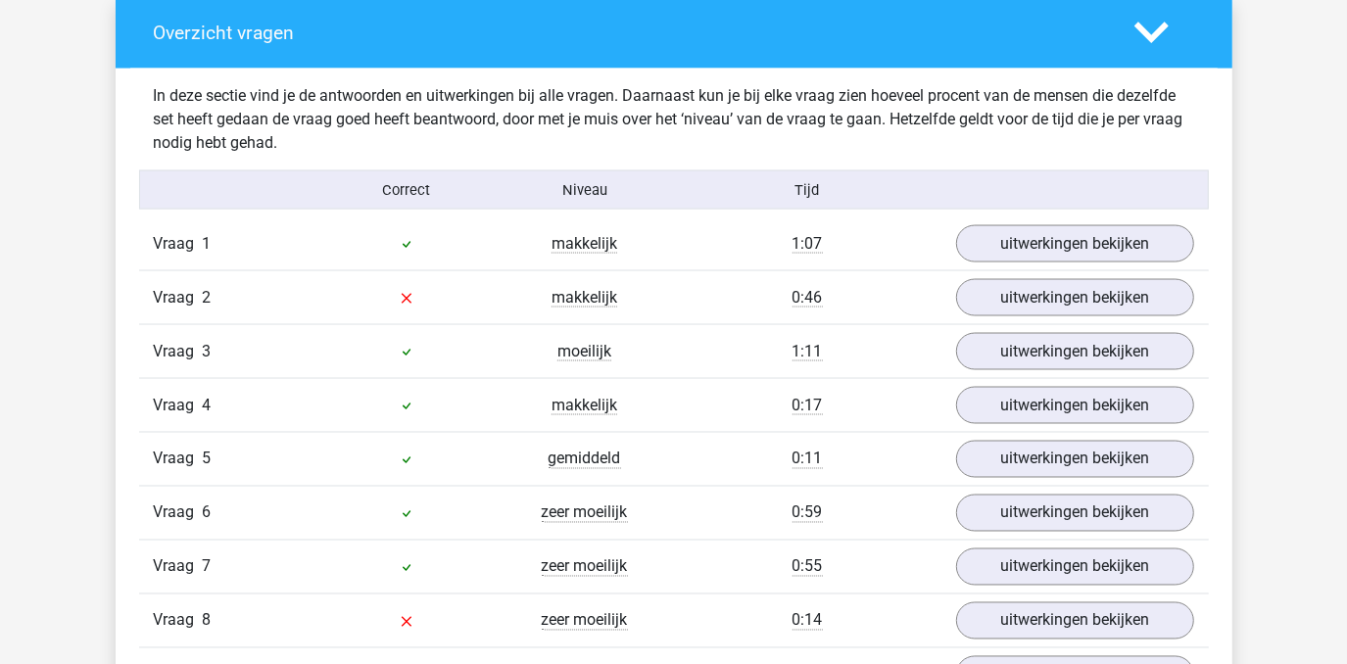
click at [1149, 28] on icon at bounding box center [1151, 33] width 34 height 34
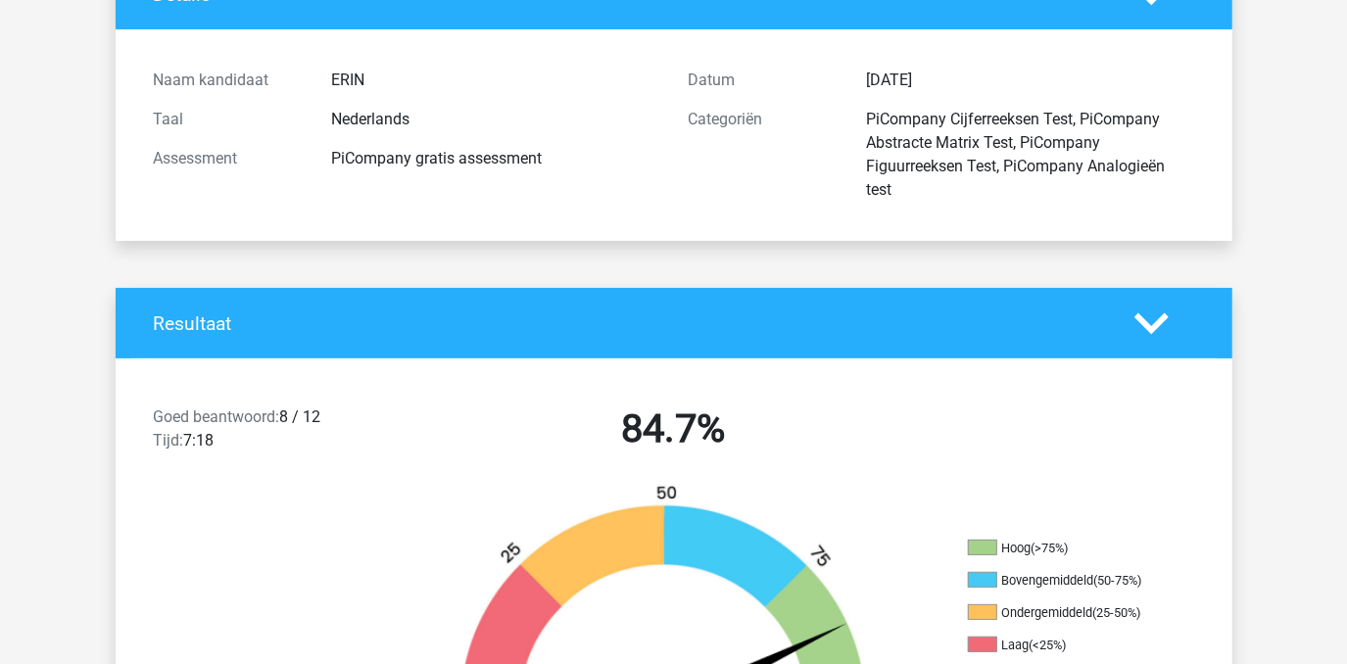
scroll to position [0, 0]
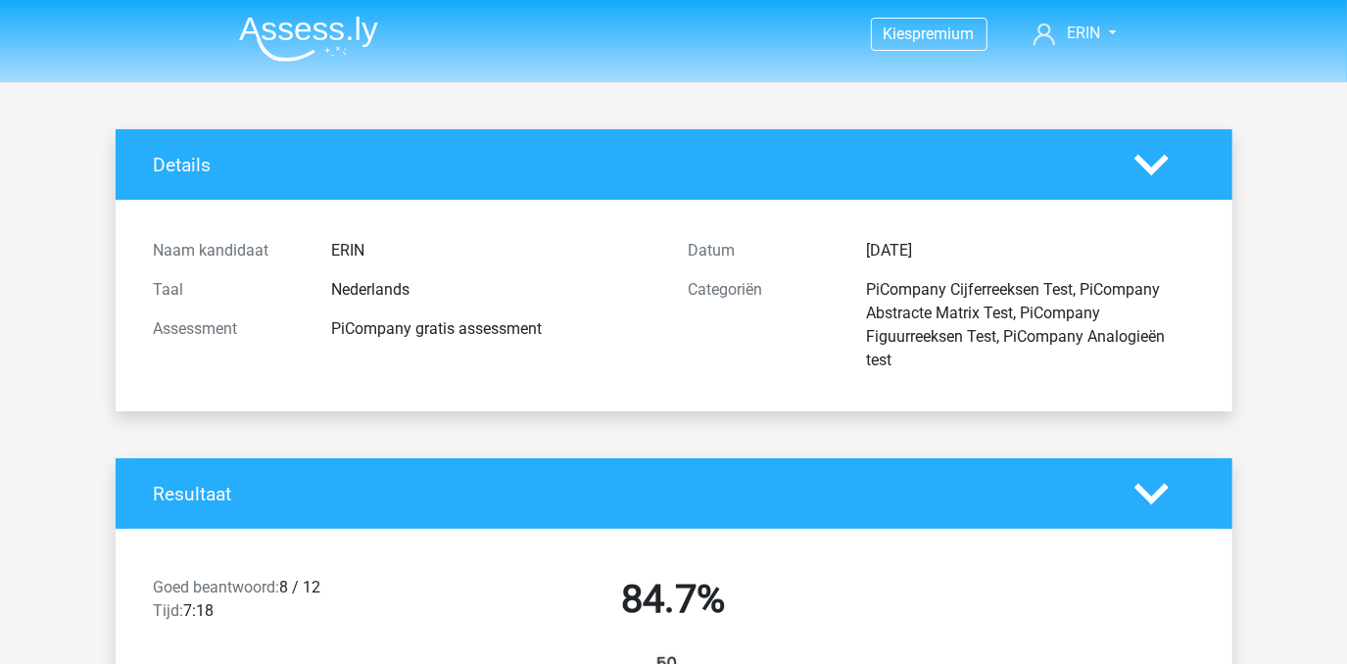
drag, startPoint x: 867, startPoint y: 286, endPoint x: 893, endPoint y: 366, distance: 84.6
click at [893, 366] on div "PiCompany Cijferreeksen Test, PiCompany Abstracte Matrix Test, PiCompany Figuur…" at bounding box center [1030, 325] width 356 height 94
copy div "PiCompany Cijferreeksen Test, PiCompany Abstracte Matrix Test, PiCompany Figuur…"
